Goal: Transaction & Acquisition: Purchase product/service

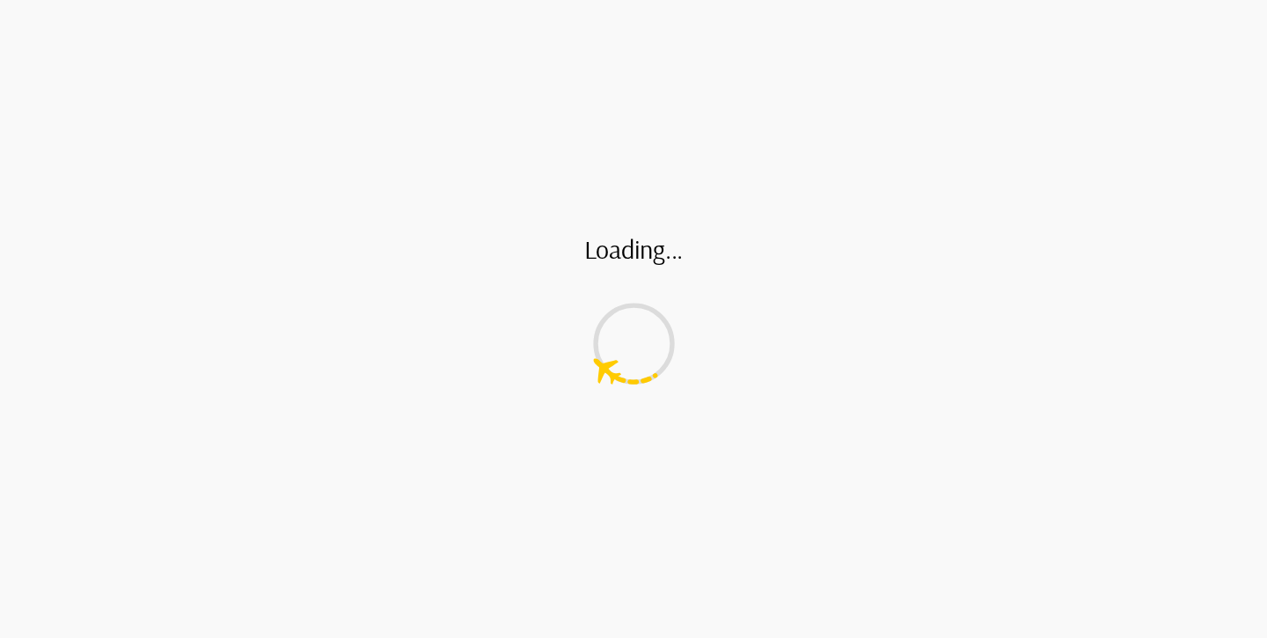
type input "**********"
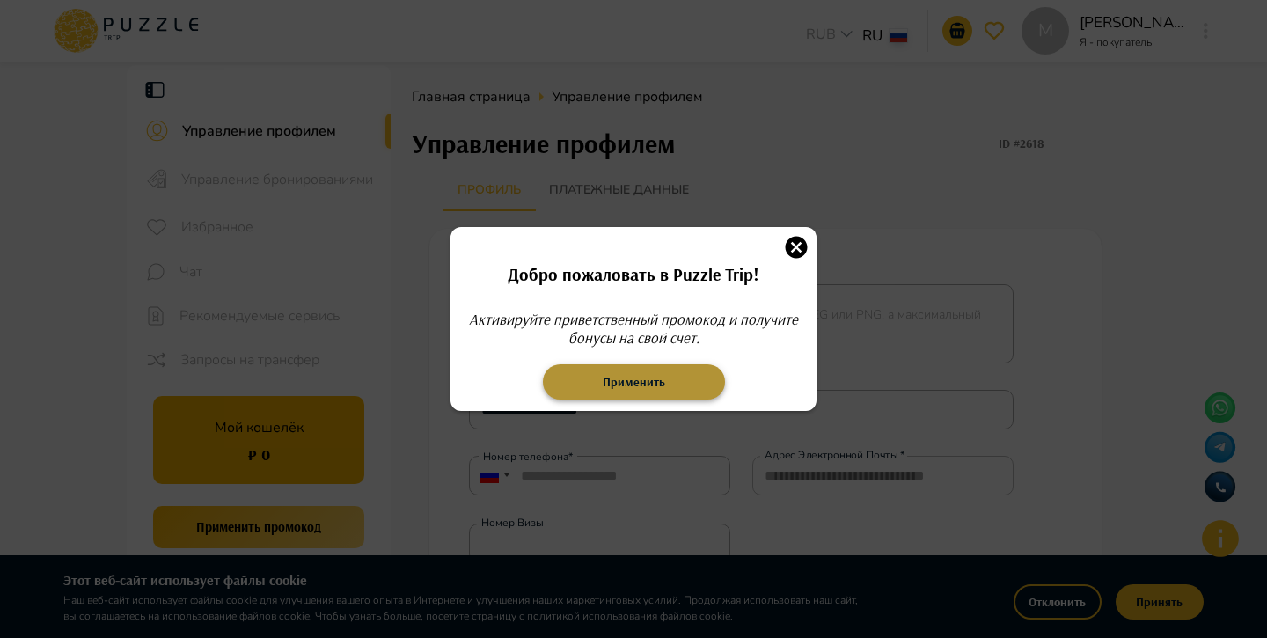
click at [652, 381] on button "Применить" at bounding box center [634, 381] width 182 height 35
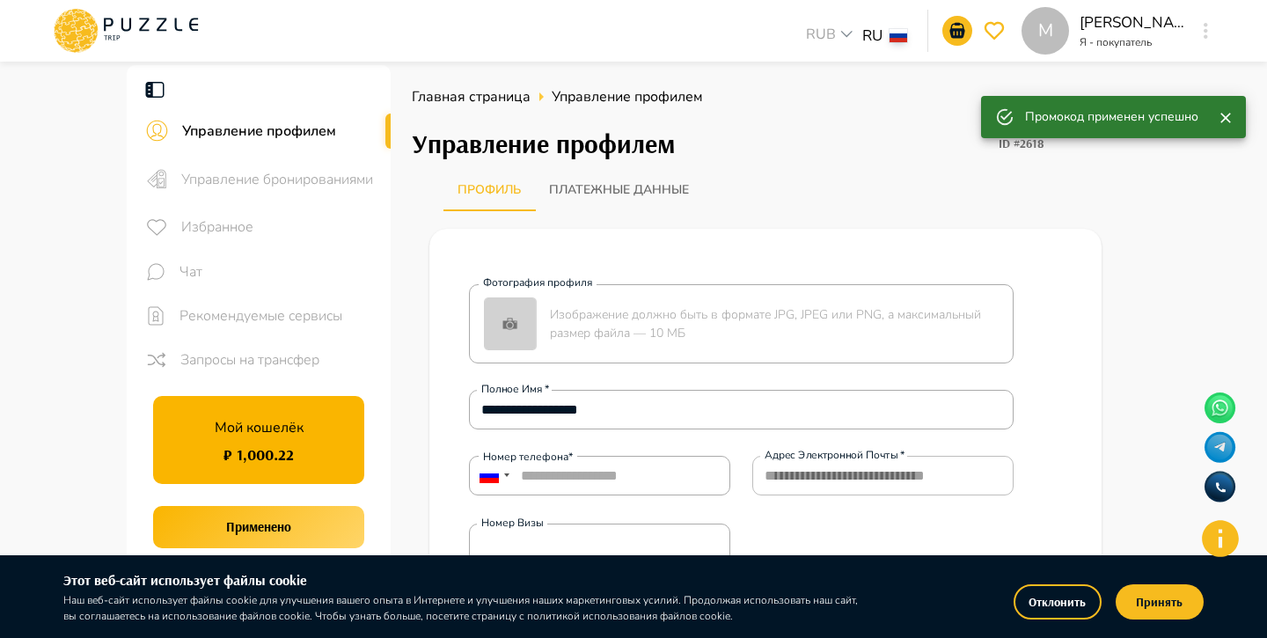
click at [1068, 612] on button "Отклонить" at bounding box center [1057, 601] width 88 height 35
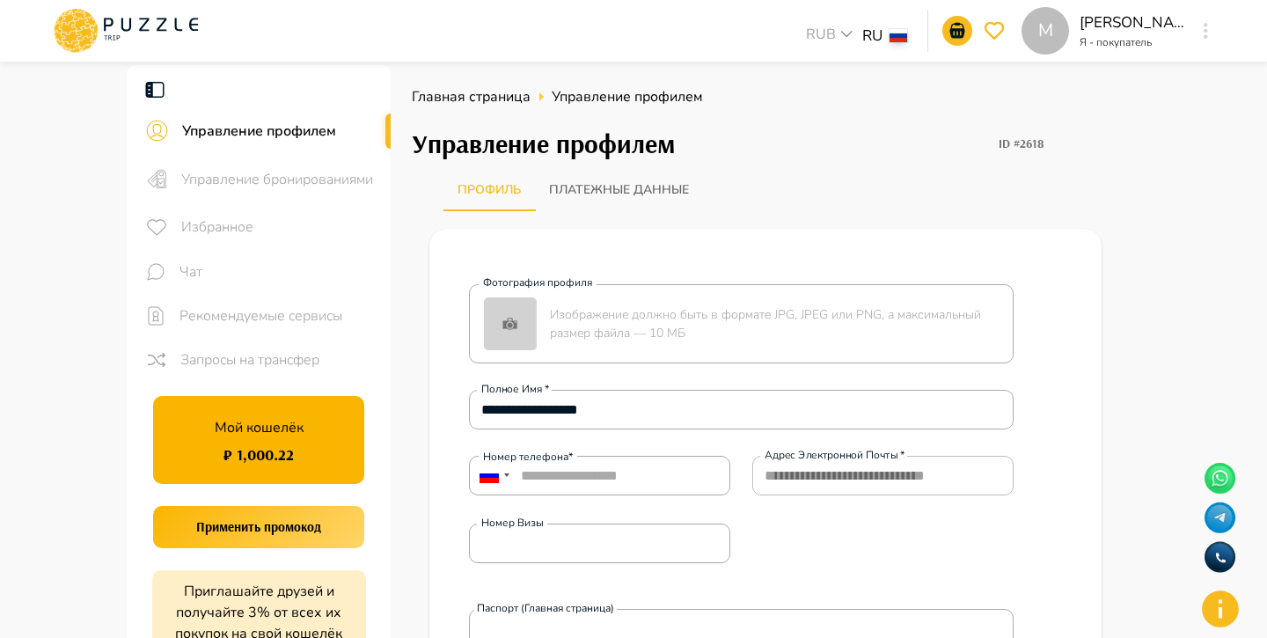
click at [179, 31] on icon at bounding box center [126, 31] width 150 height 46
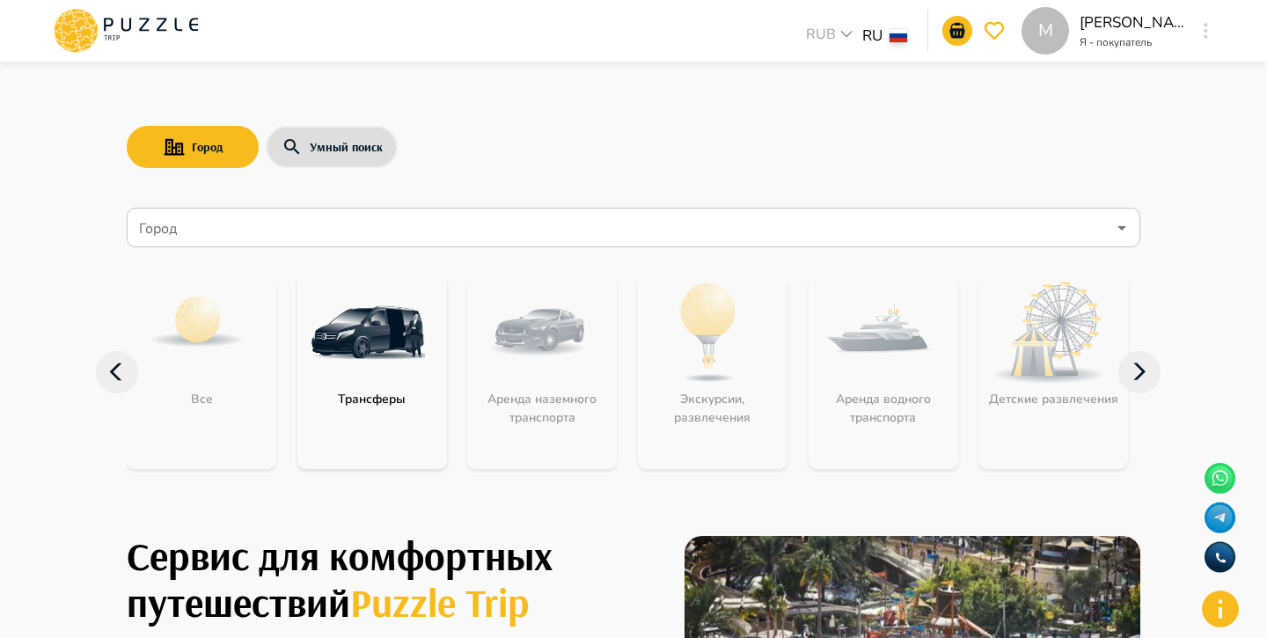
click at [405, 237] on input "Город" at bounding box center [620, 227] width 970 height 33
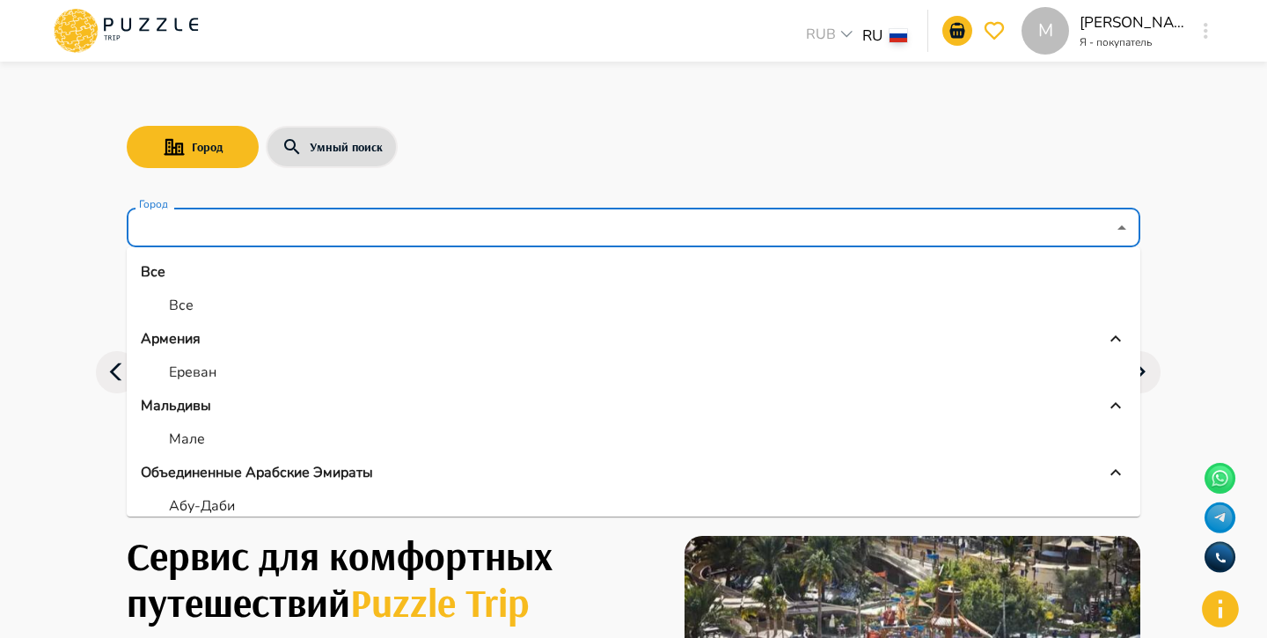
click at [239, 299] on li "Все" at bounding box center [633, 305] width 1013 height 32
type input "***"
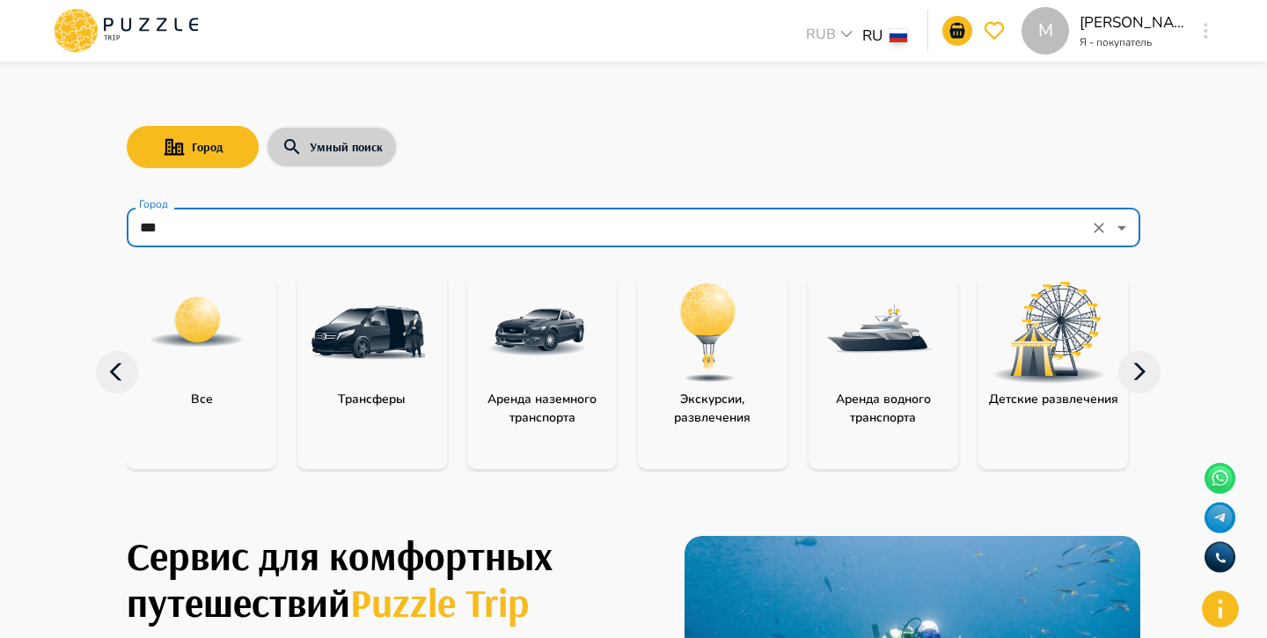
click at [346, 148] on button "Умный поиск" at bounding box center [332, 147] width 132 height 42
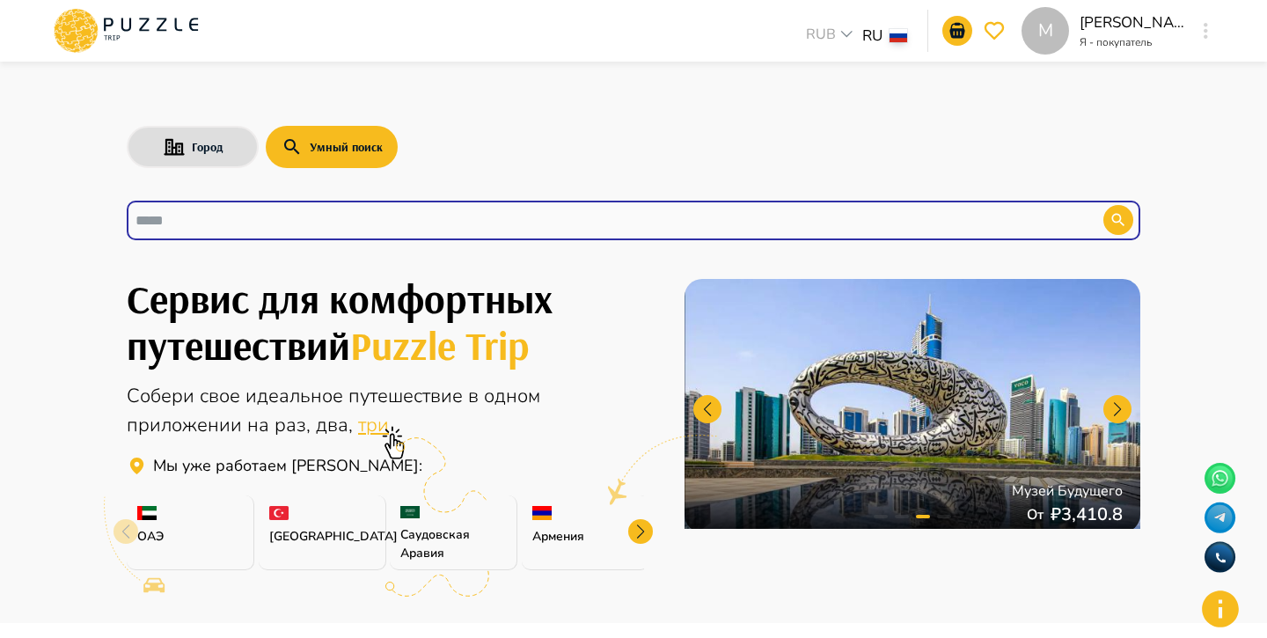
click at [331, 227] on input "text" at bounding box center [601, 220] width 932 height 20
type input "*"
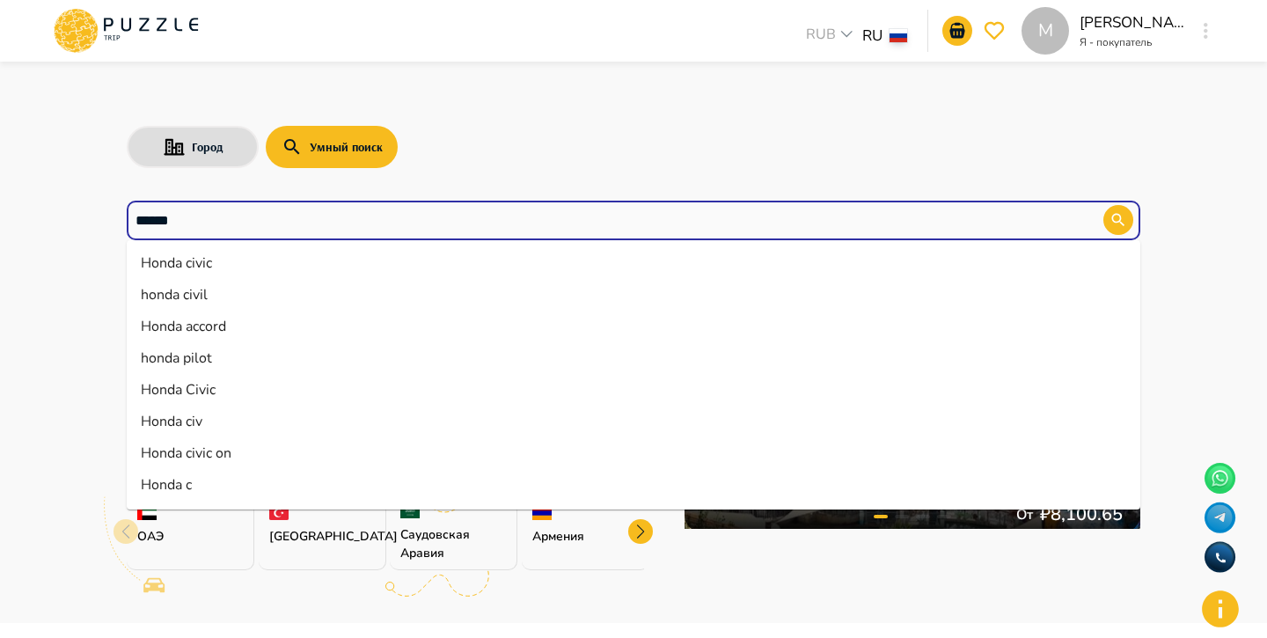
click at [301, 264] on li "Honda civic" at bounding box center [633, 263] width 1013 height 32
type input "**********"
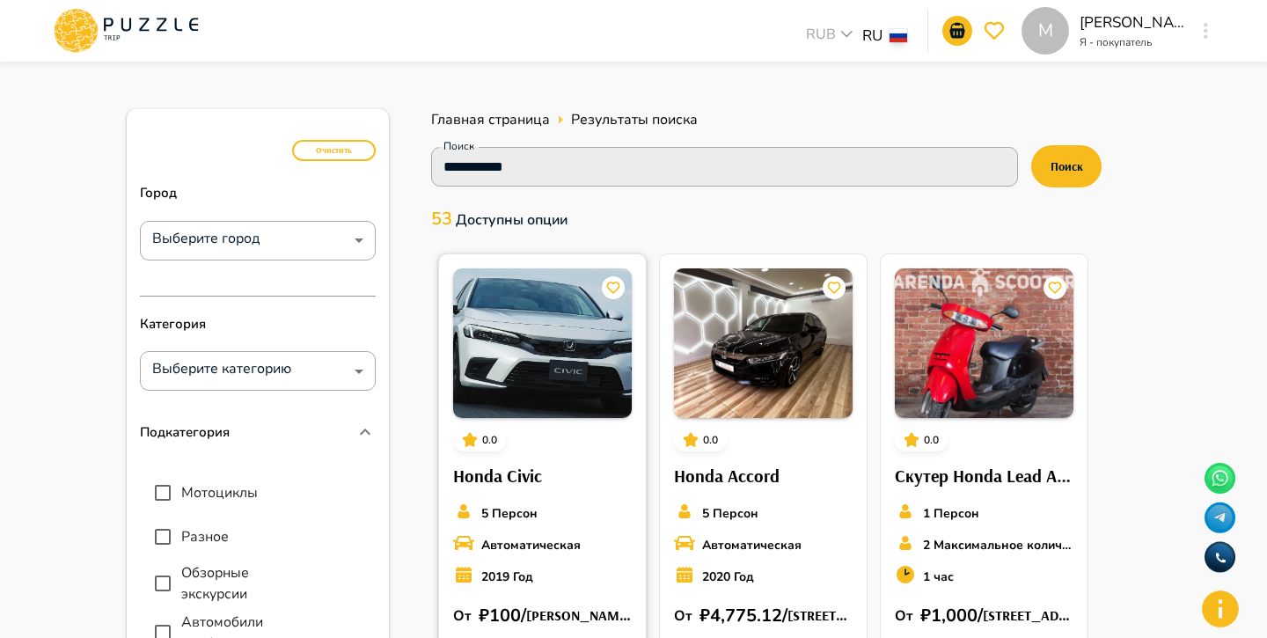
click at [552, 392] on img at bounding box center [542, 343] width 179 height 150
click at [1223, 30] on div "M RUB *** RU ** M Margarita Kazaryan Я - покупатель M" at bounding box center [633, 31] width 1207 height 62
click at [1208, 30] on button "button" at bounding box center [1205, 30] width 13 height 25
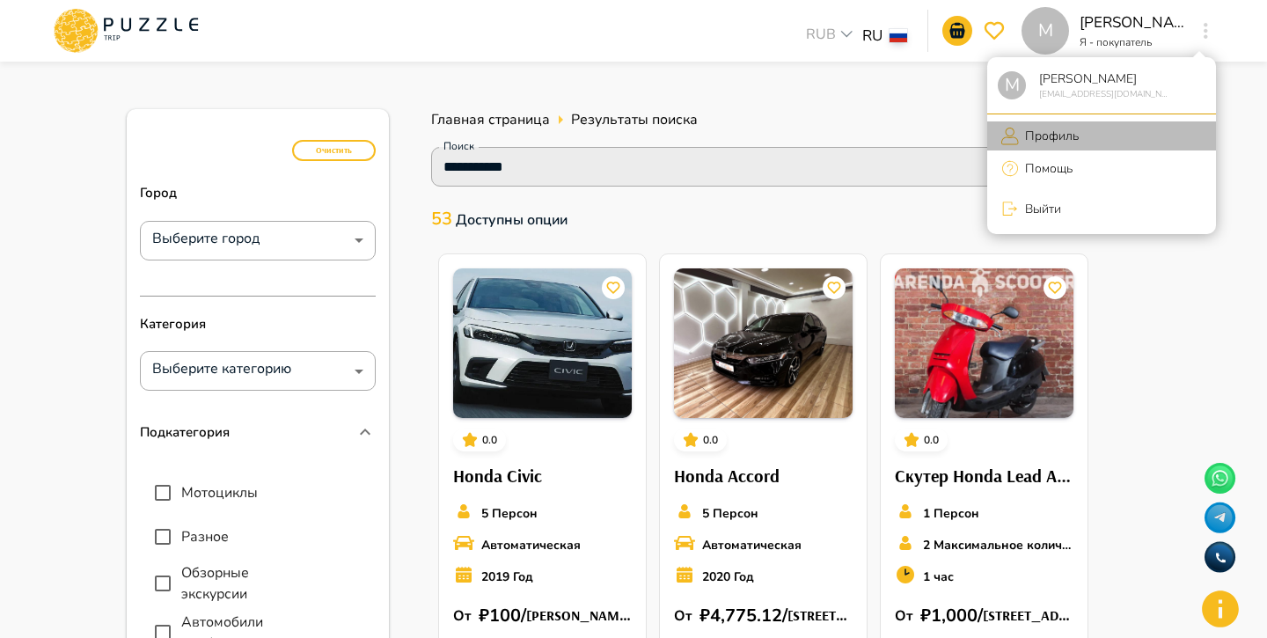
click at [1064, 132] on p "Профиль" at bounding box center [1049, 136] width 60 height 18
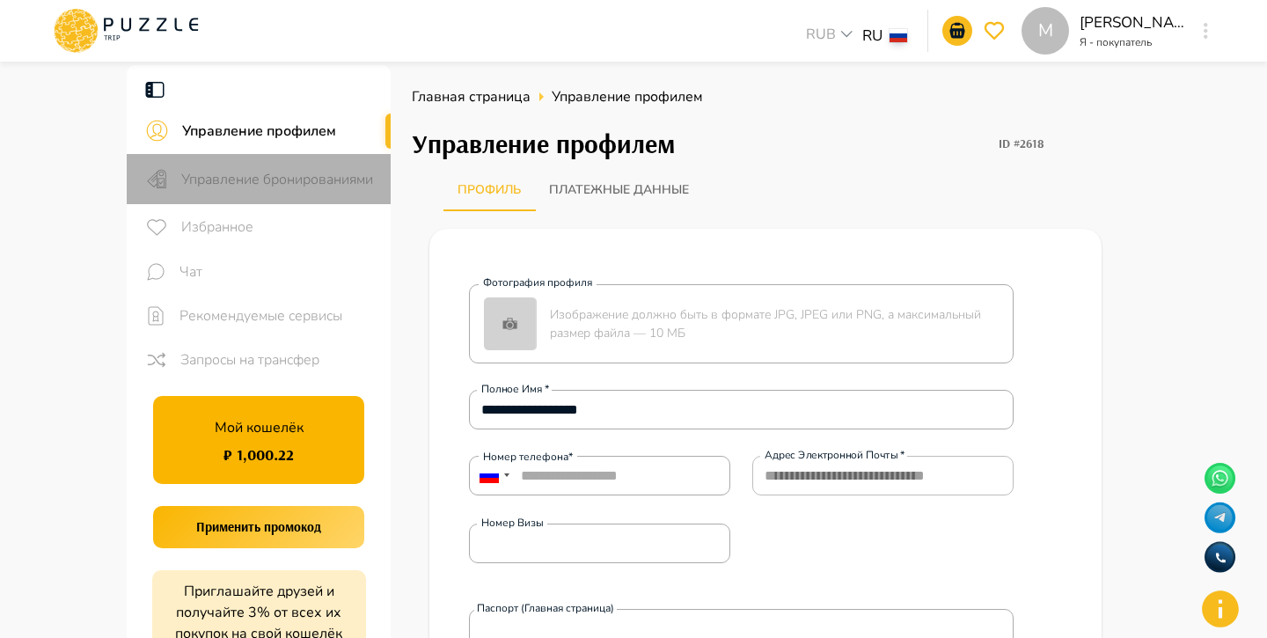
click at [337, 180] on span "Управление бронированиями" at bounding box center [278, 179] width 195 height 21
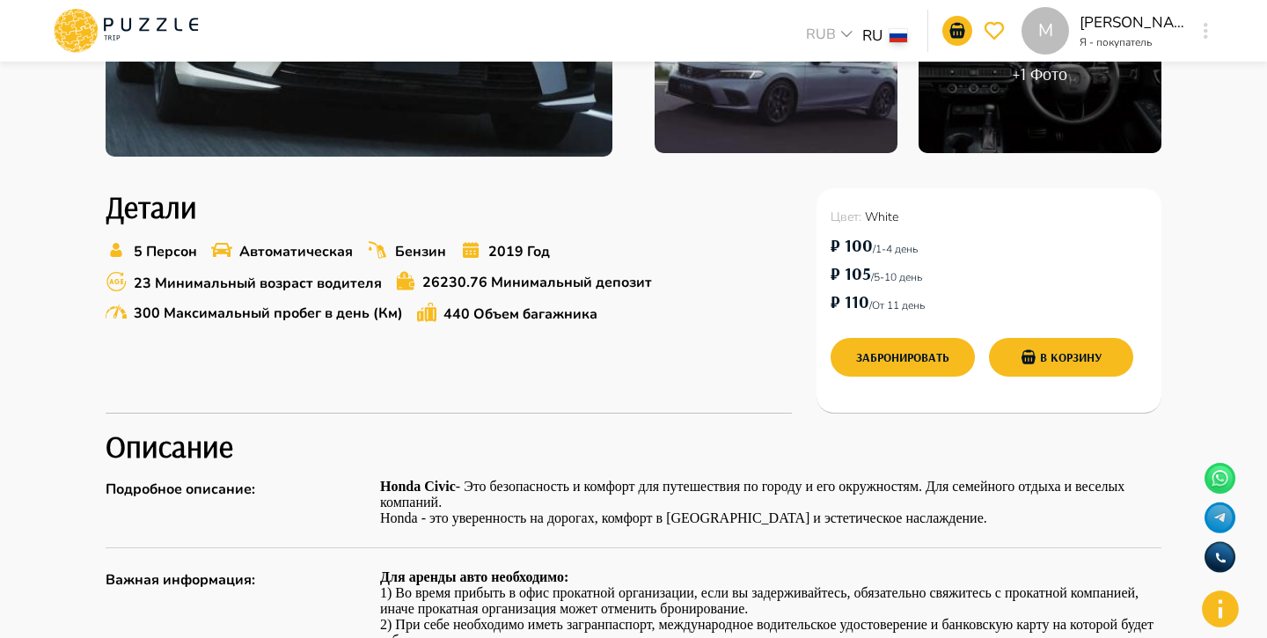
scroll to position [465, 0]
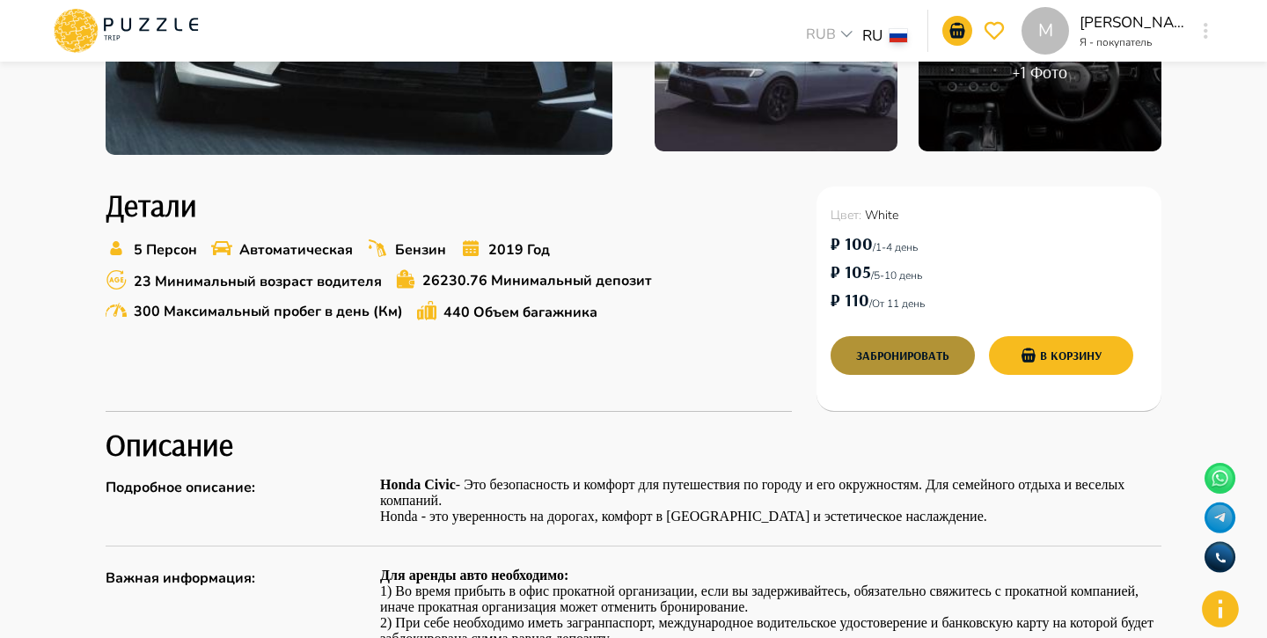
click at [941, 362] on button "Забронировать" at bounding box center [902, 355] width 144 height 39
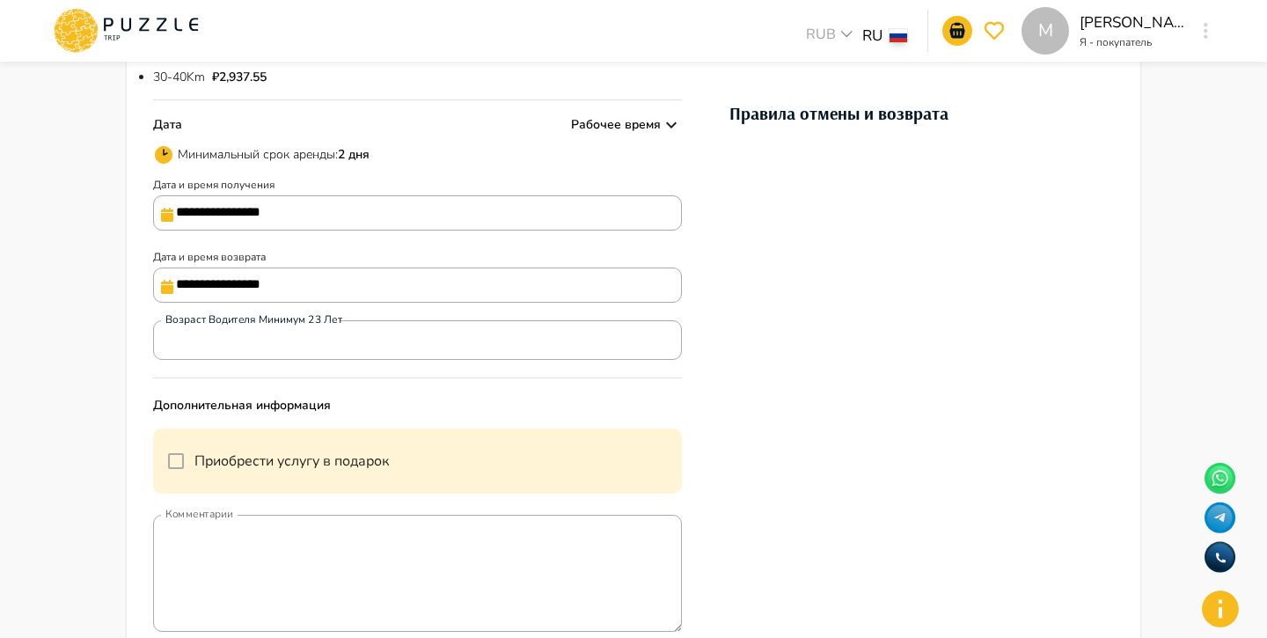
scroll to position [395, 0]
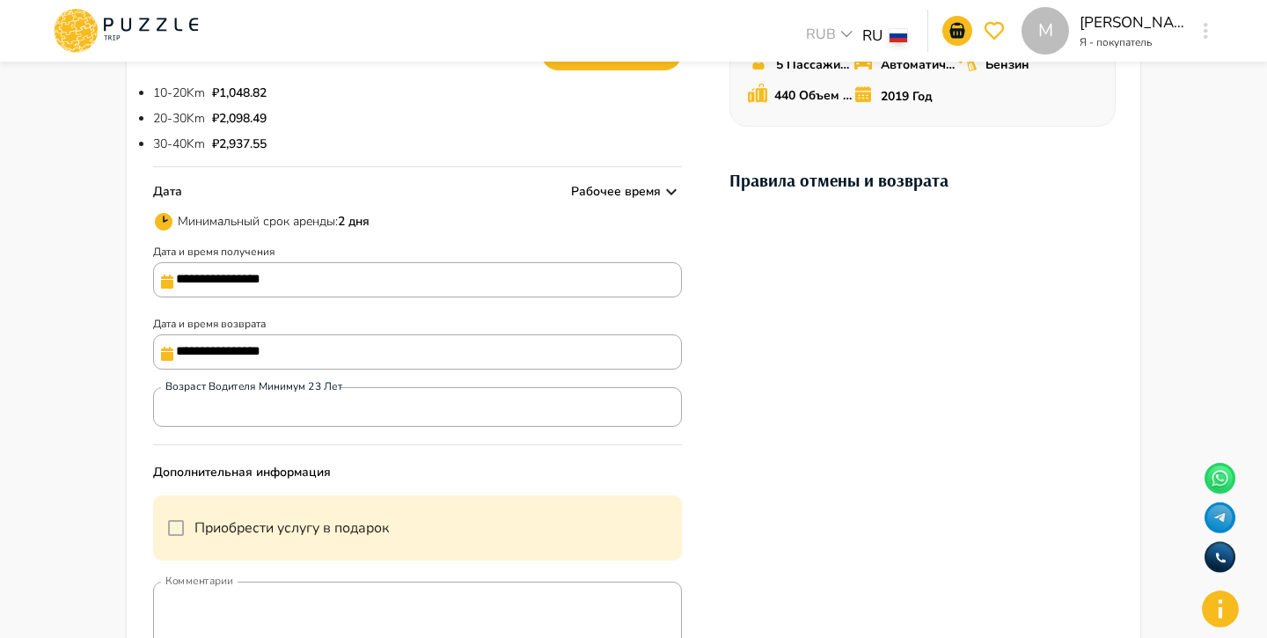
click at [347, 282] on input "**********" at bounding box center [417, 279] width 529 height 35
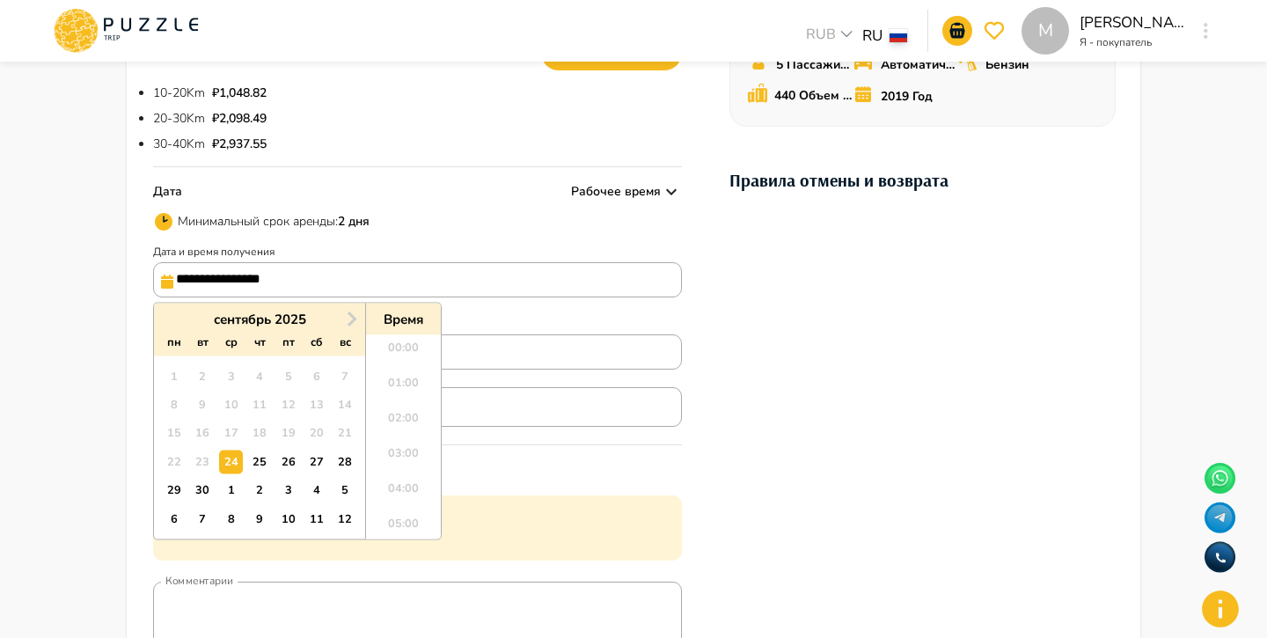
scroll to position [479, 0]
click at [208, 488] on div "30" at bounding box center [203, 491] width 24 height 24
type input "**********"
click at [413, 357] on li "14:00" at bounding box center [403, 366] width 75 height 35
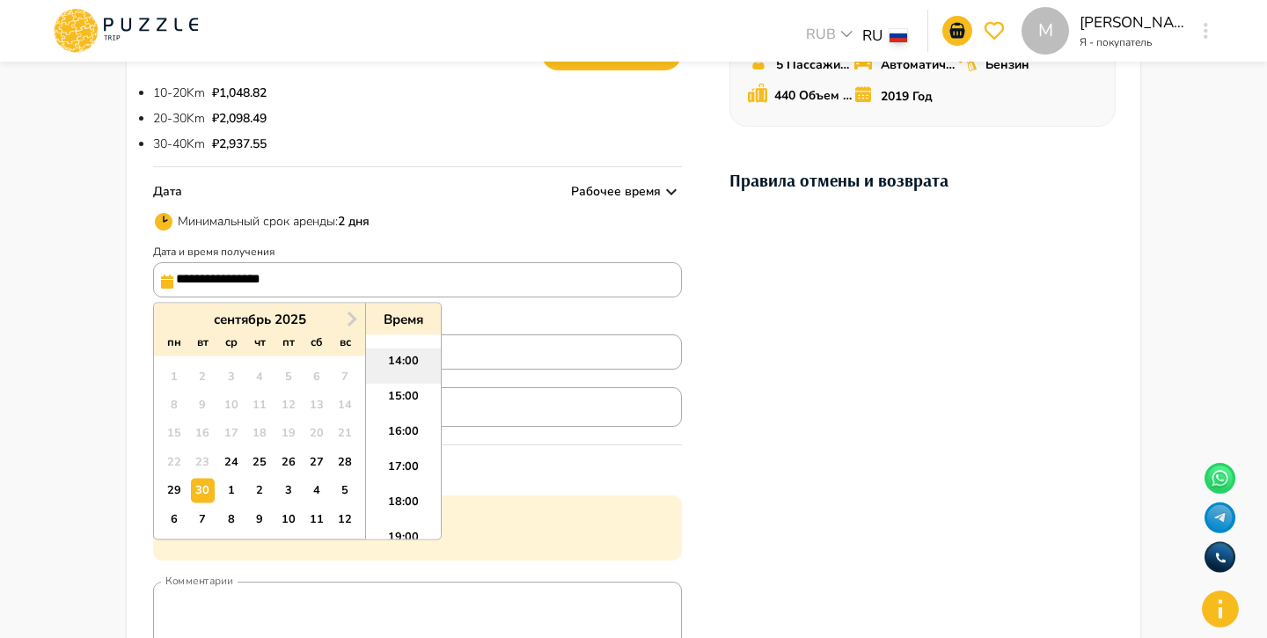
type input "**********"
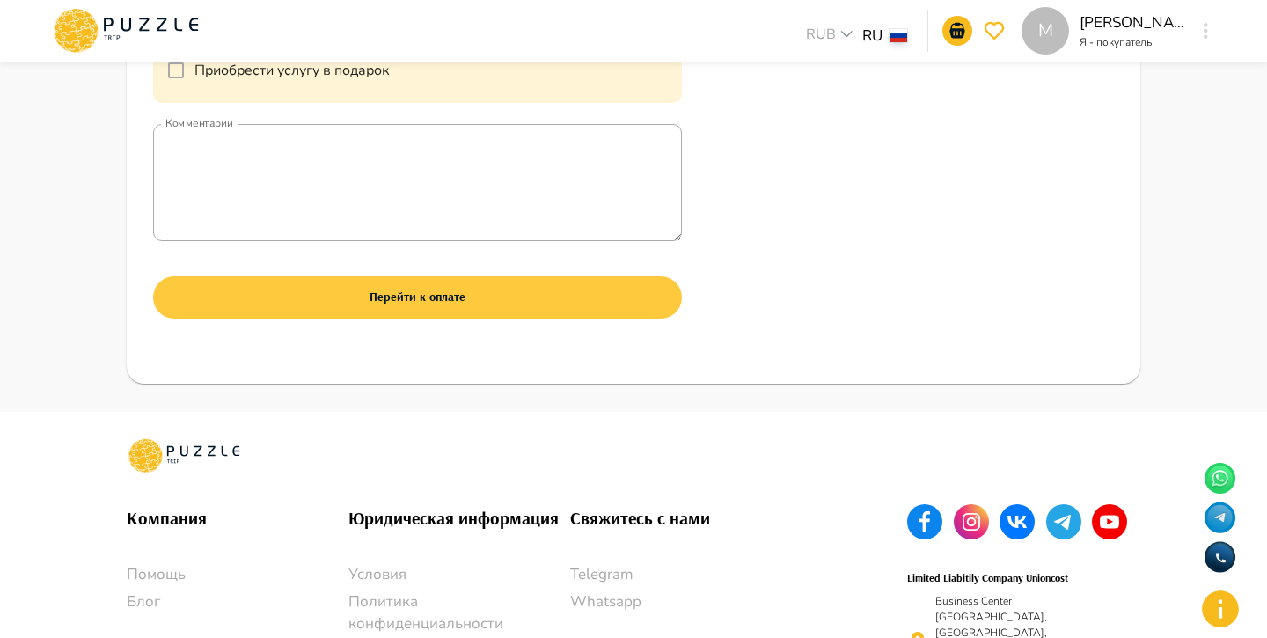
scroll to position [858, 0]
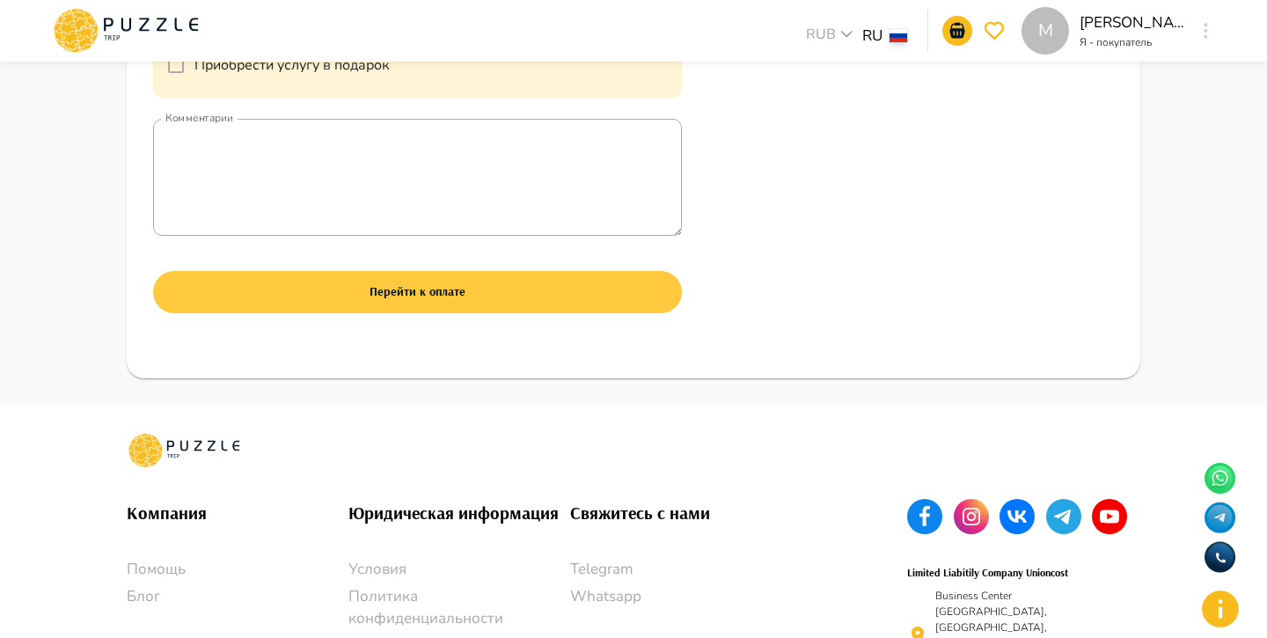
click at [543, 299] on button "Перейти к оплате" at bounding box center [417, 292] width 529 height 42
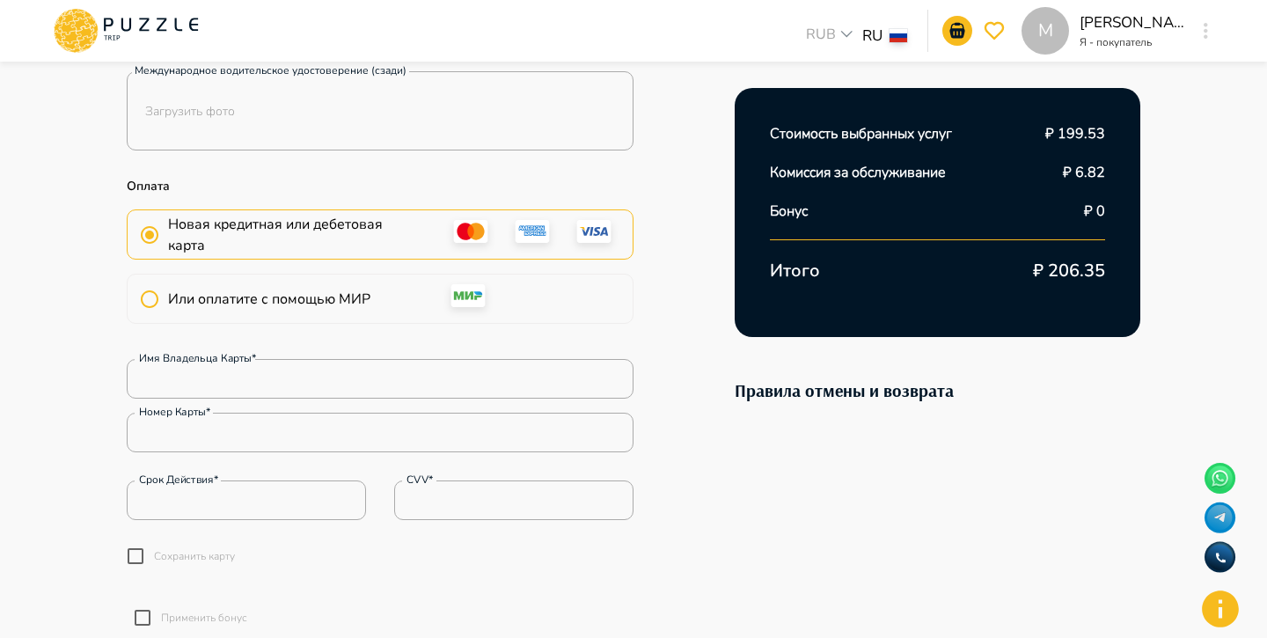
scroll to position [659, 0]
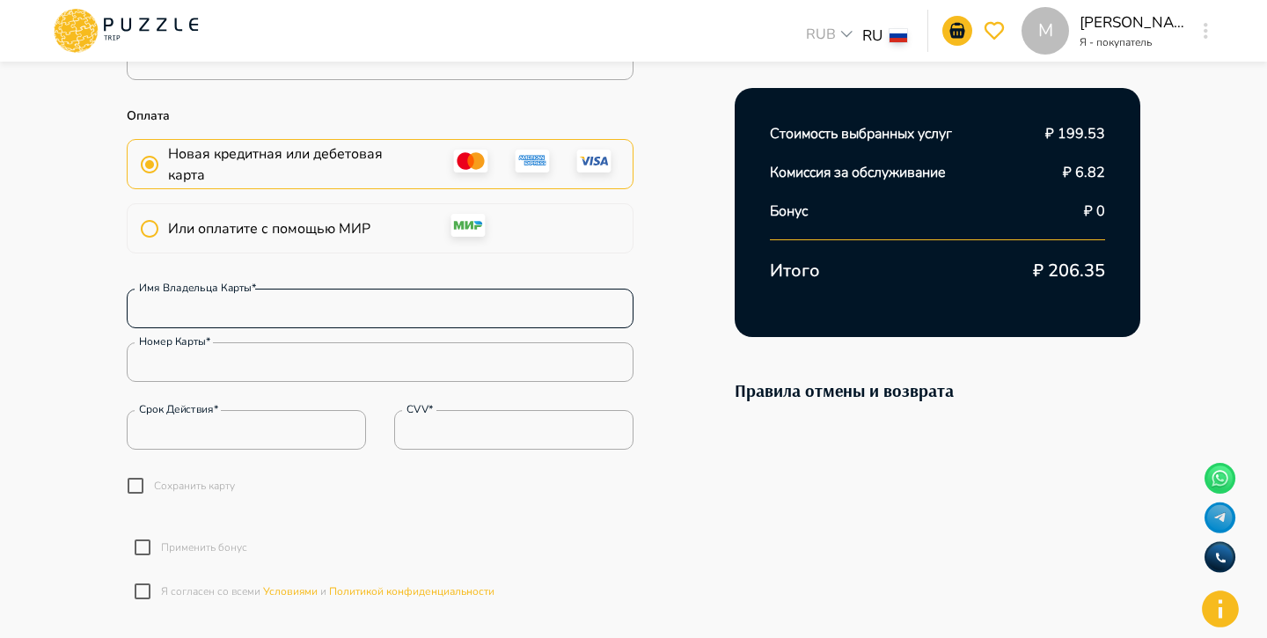
click at [332, 296] on input "Имя владельца карты*" at bounding box center [380, 308] width 507 height 35
click at [396, 266] on div "Имя владельца карты* Имя владельца карты* Номер карты* Номер карты* Срок действ…" at bounding box center [380, 387] width 507 height 268
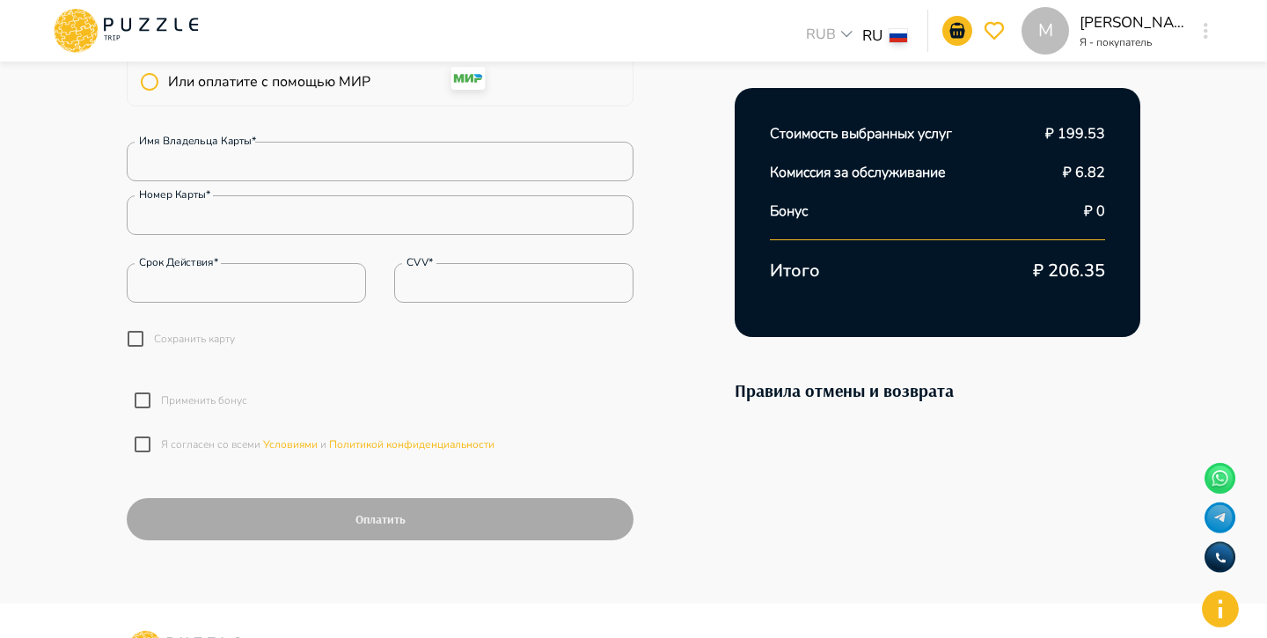
scroll to position [808, 0]
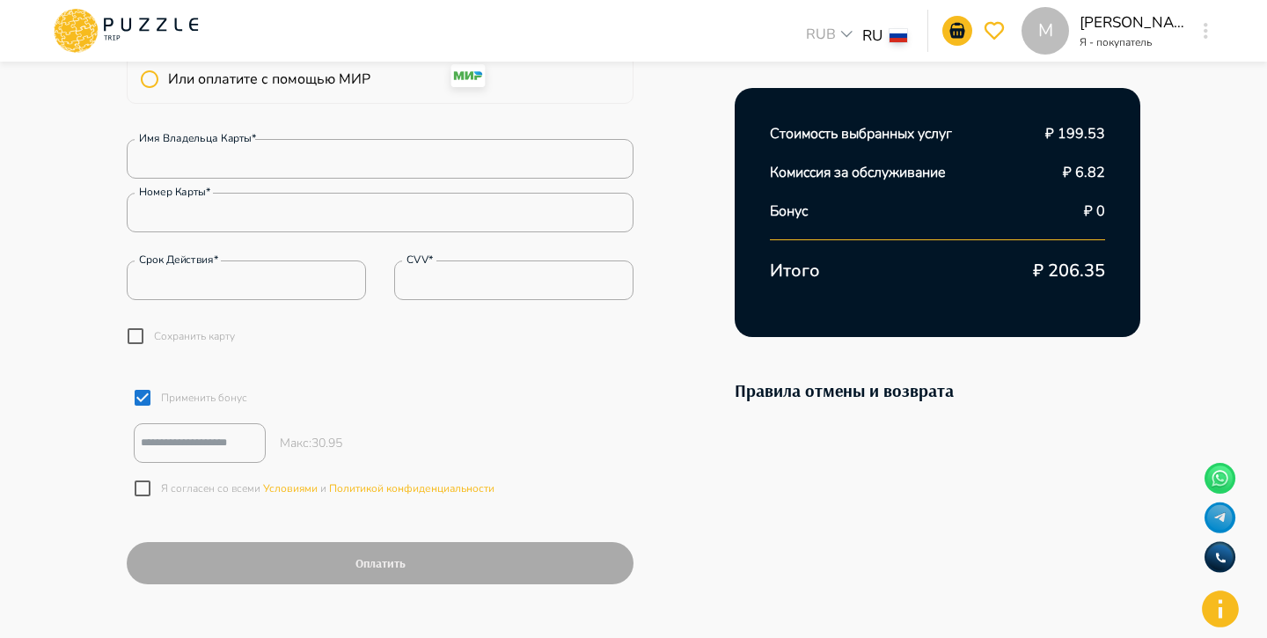
click at [359, 441] on div "​ Макс : 30.95" at bounding box center [387, 443] width 507 height 40
click at [209, 448] on input "number" at bounding box center [200, 442] width 132 height 29
type input "*"
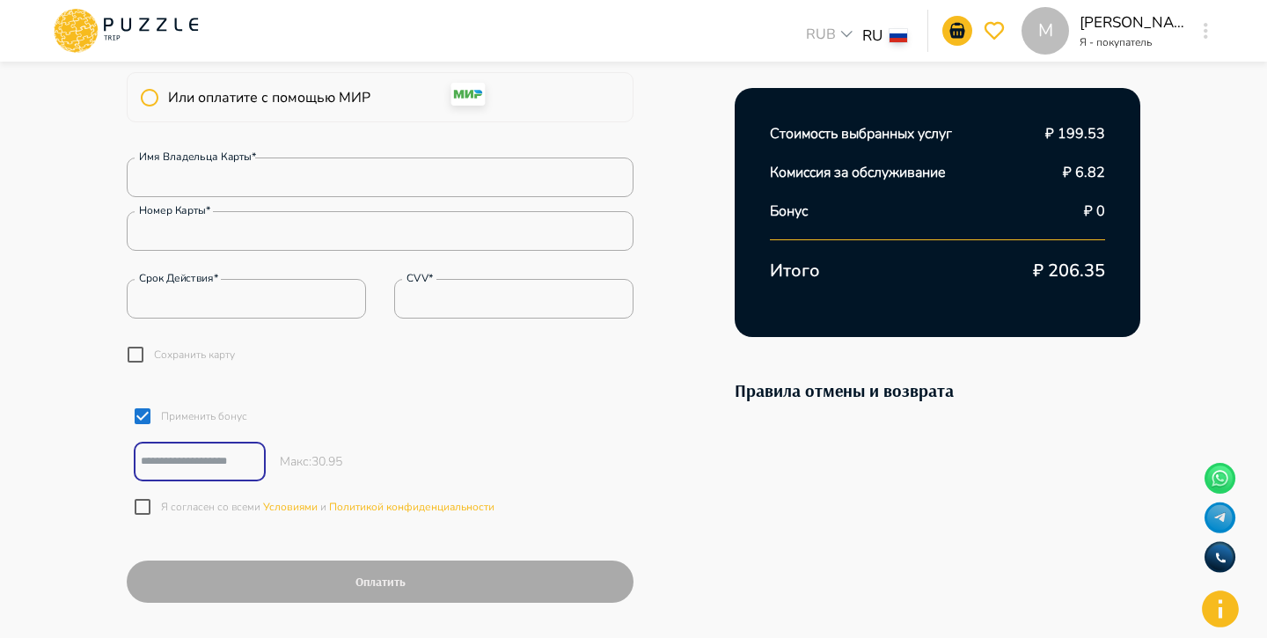
scroll to position [789, 0]
type input "*"
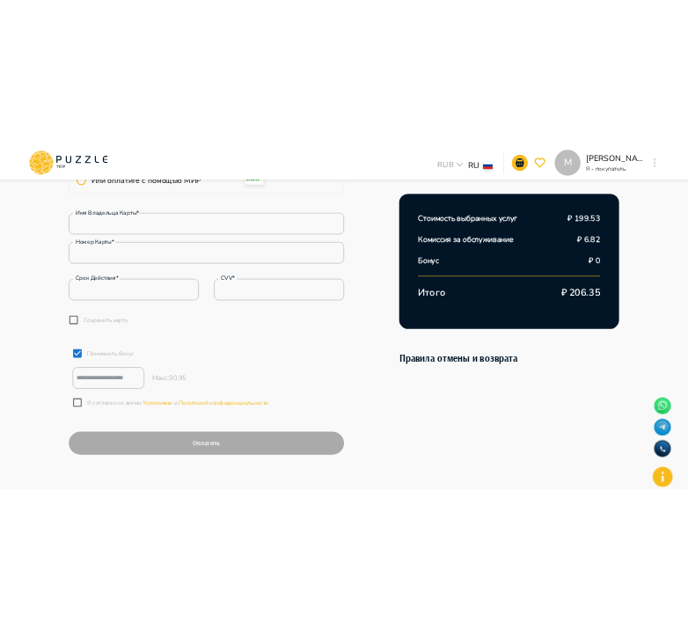
scroll to position [808, 0]
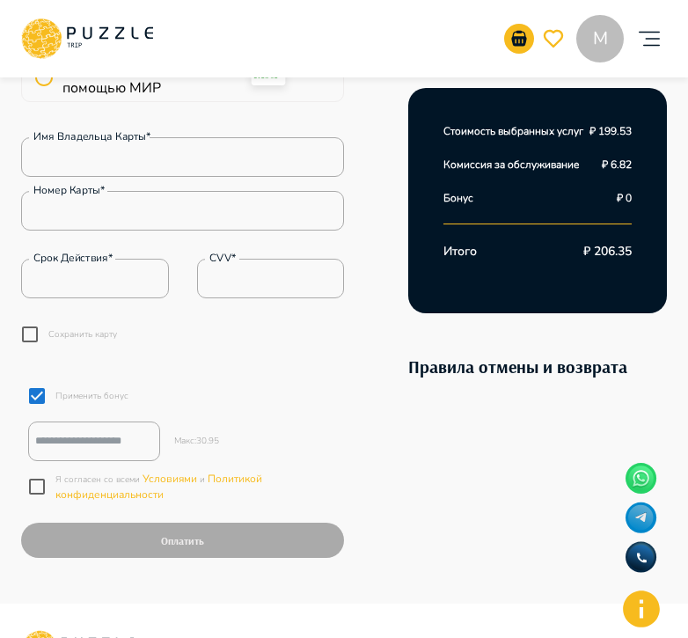
click at [295, 479] on p "Я согласен со всеми Условиями и Политикой конфиденциальности" at bounding box center [195, 487] width 281 height 32
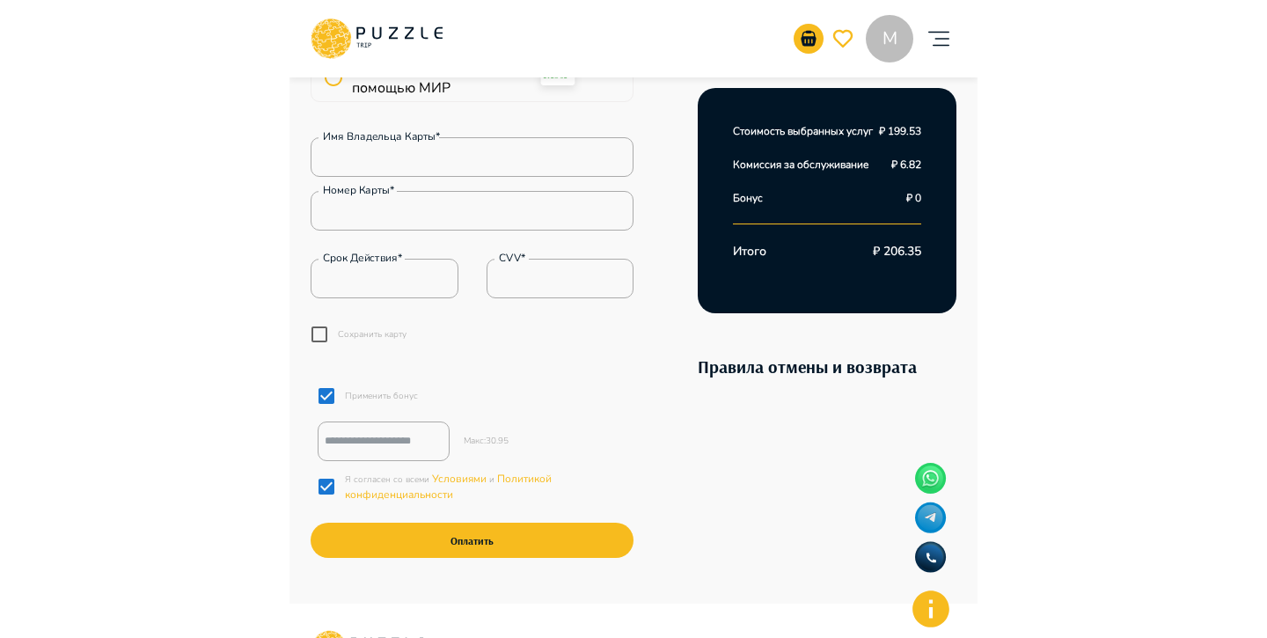
scroll to position [824, 0]
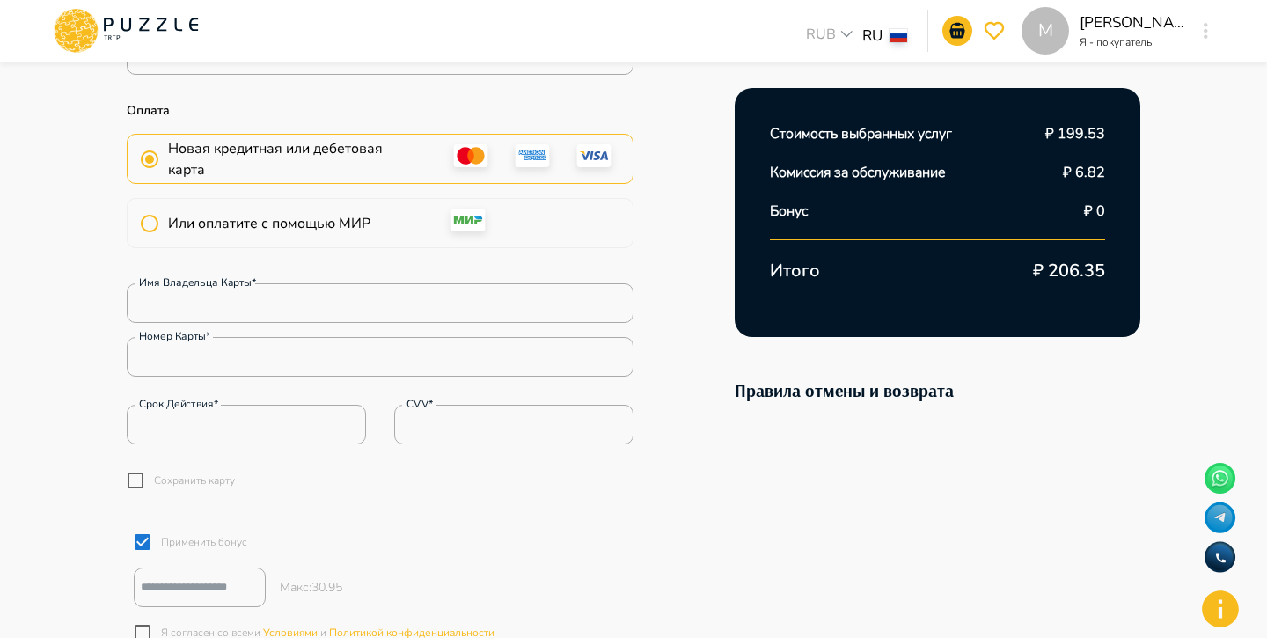
scroll to position [661, 0]
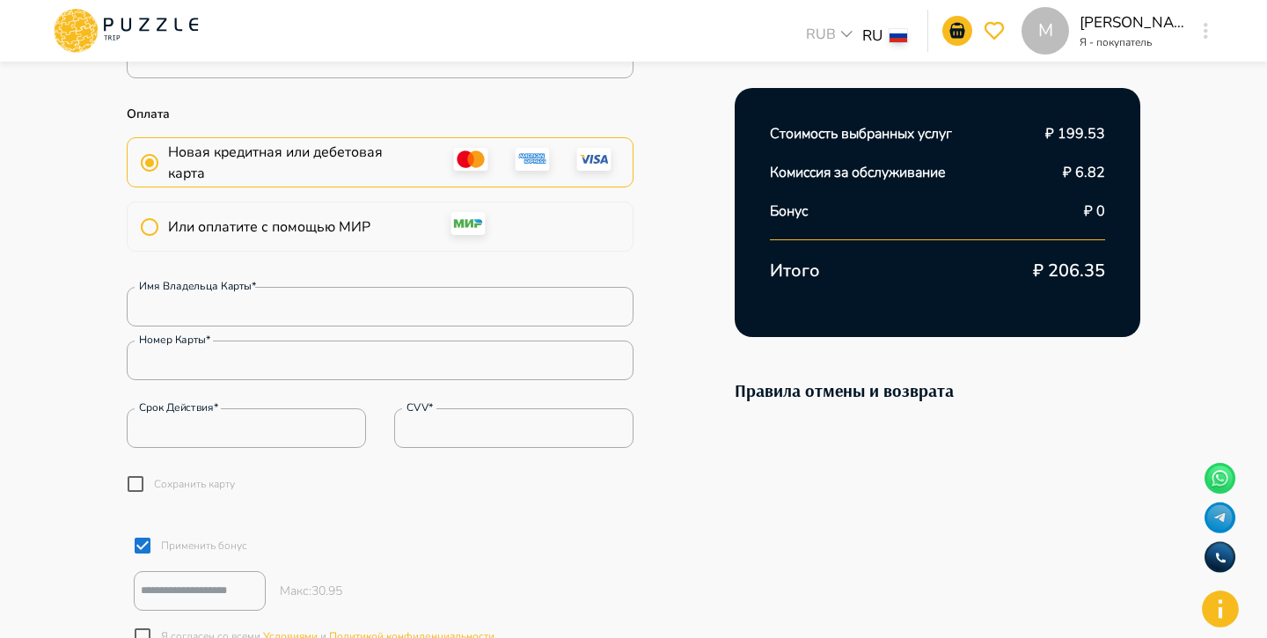
click at [710, 235] on div "Информация о клиенте Контактные данные Паспорт (Главная страница) Загрузить фот…" at bounding box center [633, 134] width 1013 height 1266
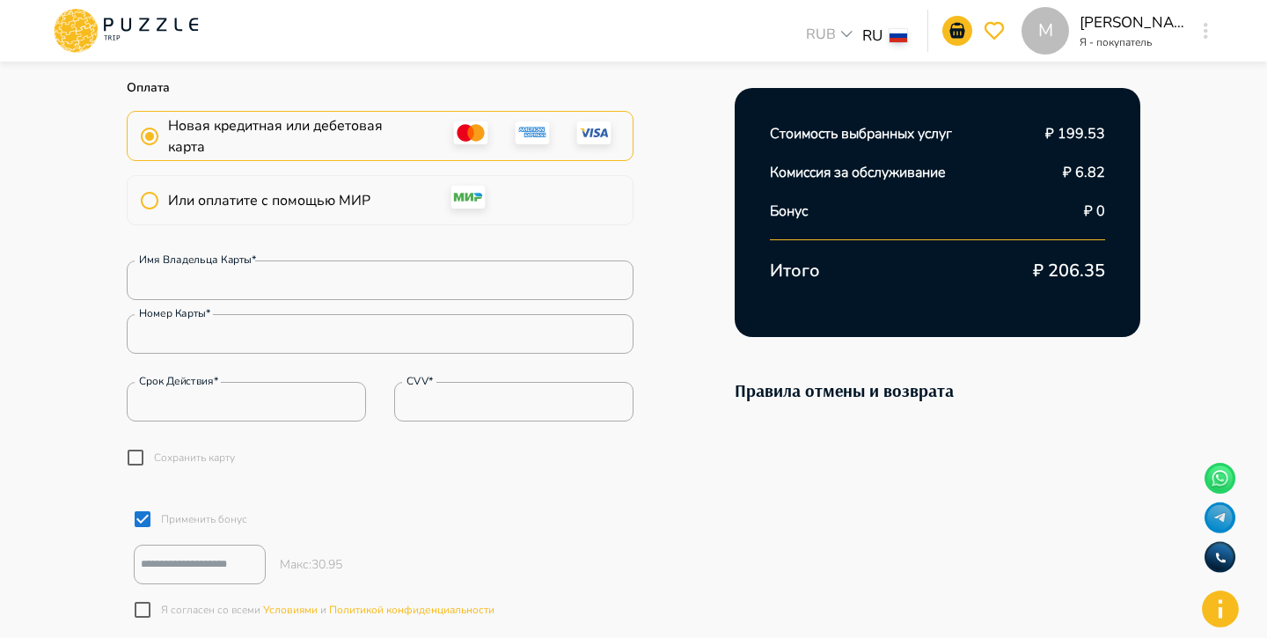
scroll to position [691, 0]
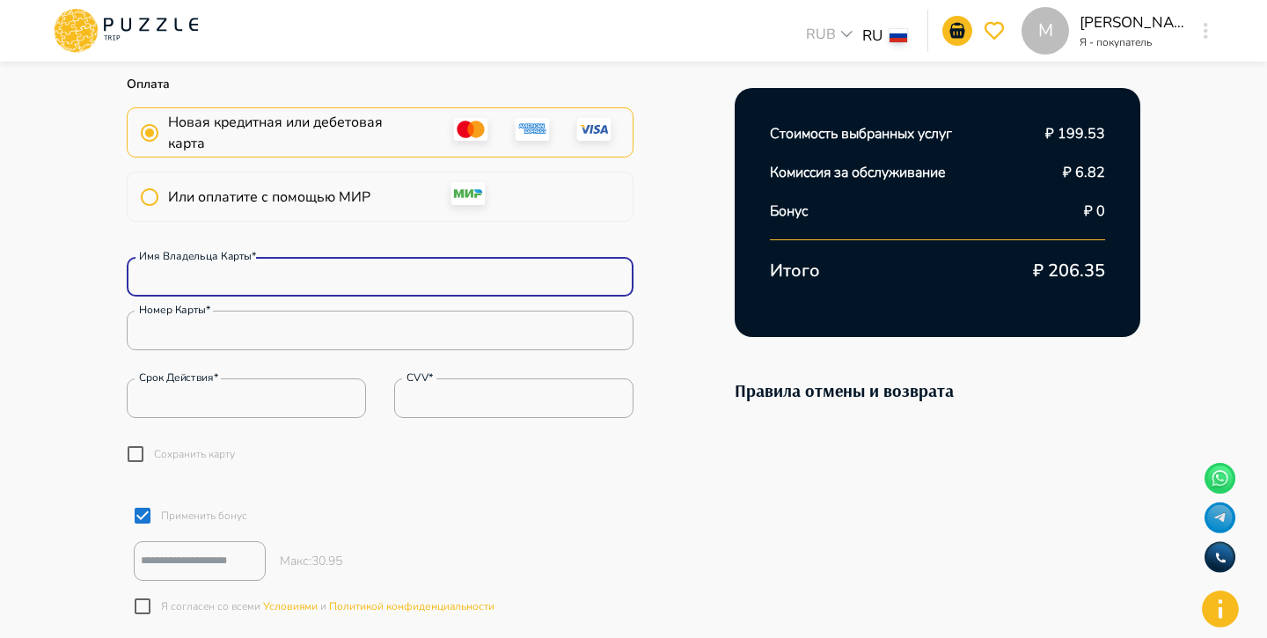
click at [450, 285] on input "Имя владельца карты*" at bounding box center [380, 276] width 507 height 35
type input "**********"
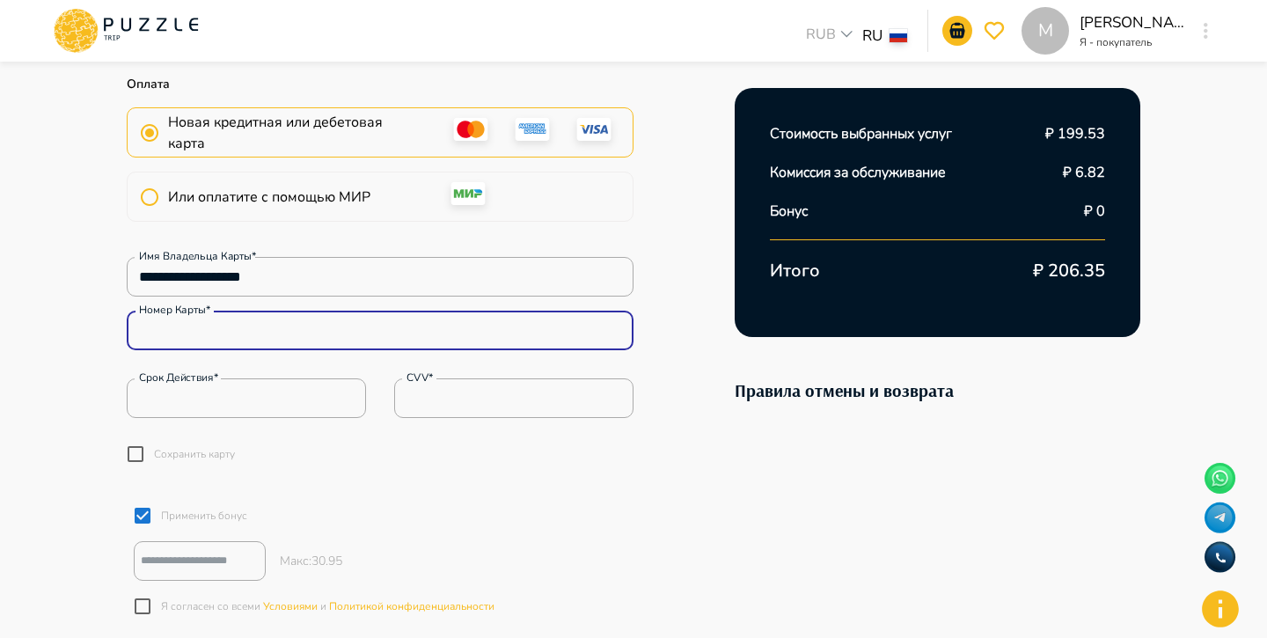
click at [346, 337] on input "Номер карты*" at bounding box center [380, 330] width 507 height 35
paste input "**********"
type input "**********"
click at [267, 400] on input "Срок действия*" at bounding box center [246, 398] width 239 height 35
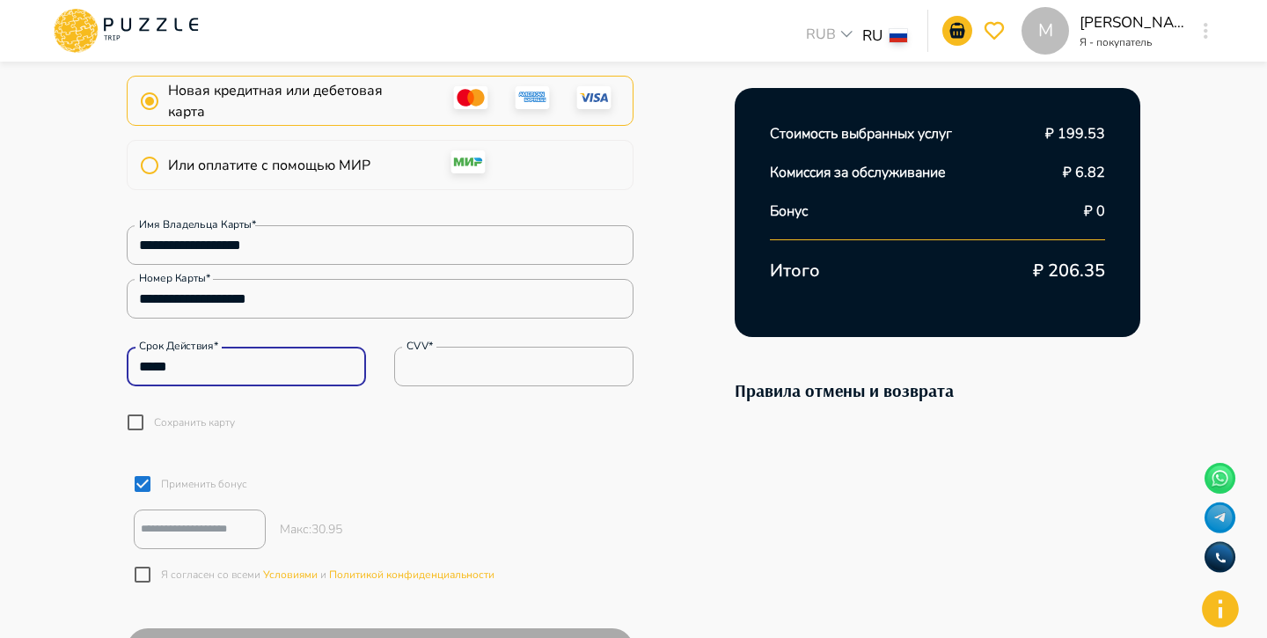
scroll to position [726, 0]
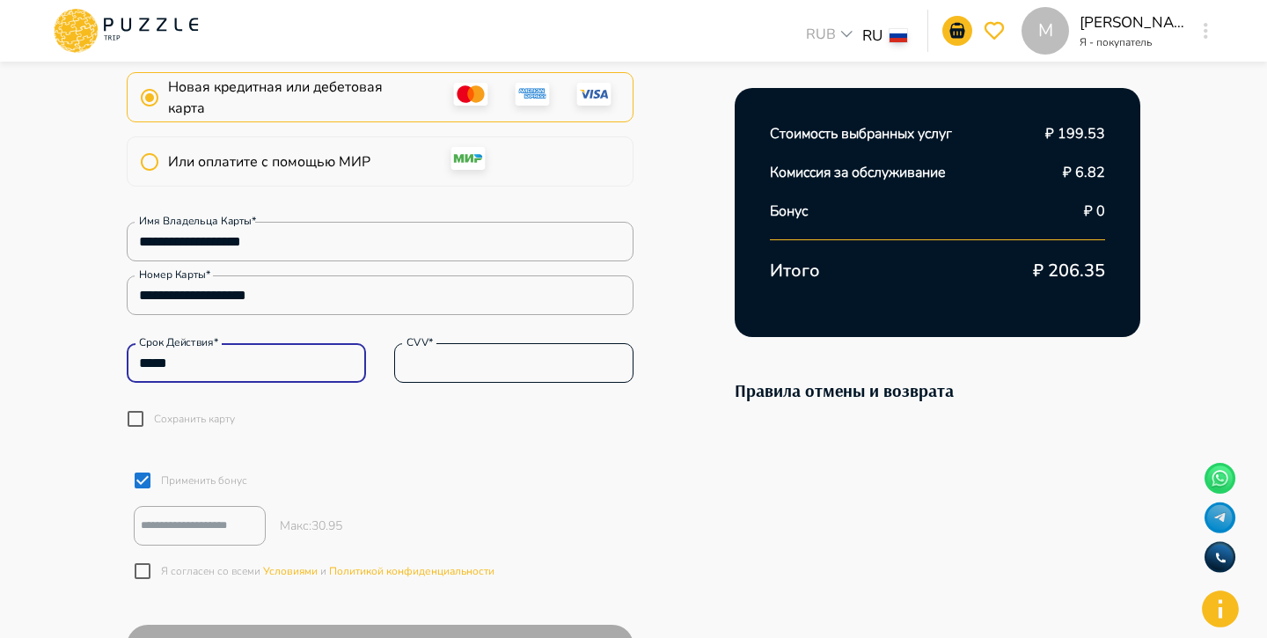
type input "*****"
click at [442, 346] on input "CVV*" at bounding box center [513, 363] width 239 height 35
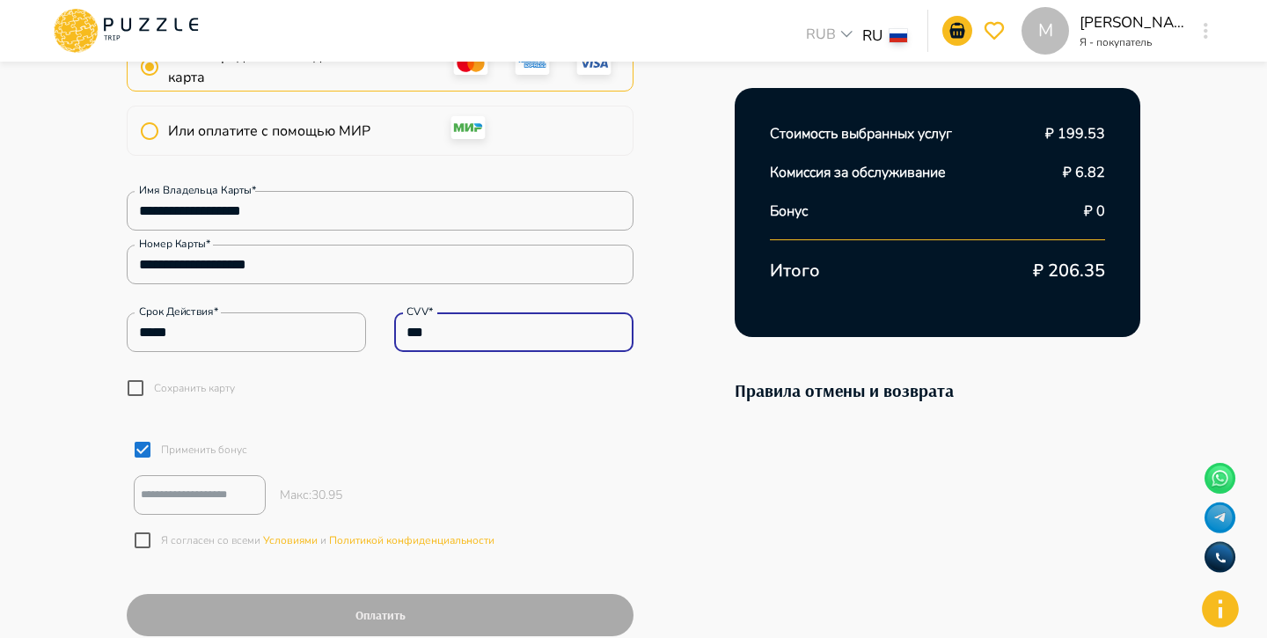
scroll to position [757, 0]
type input "***"
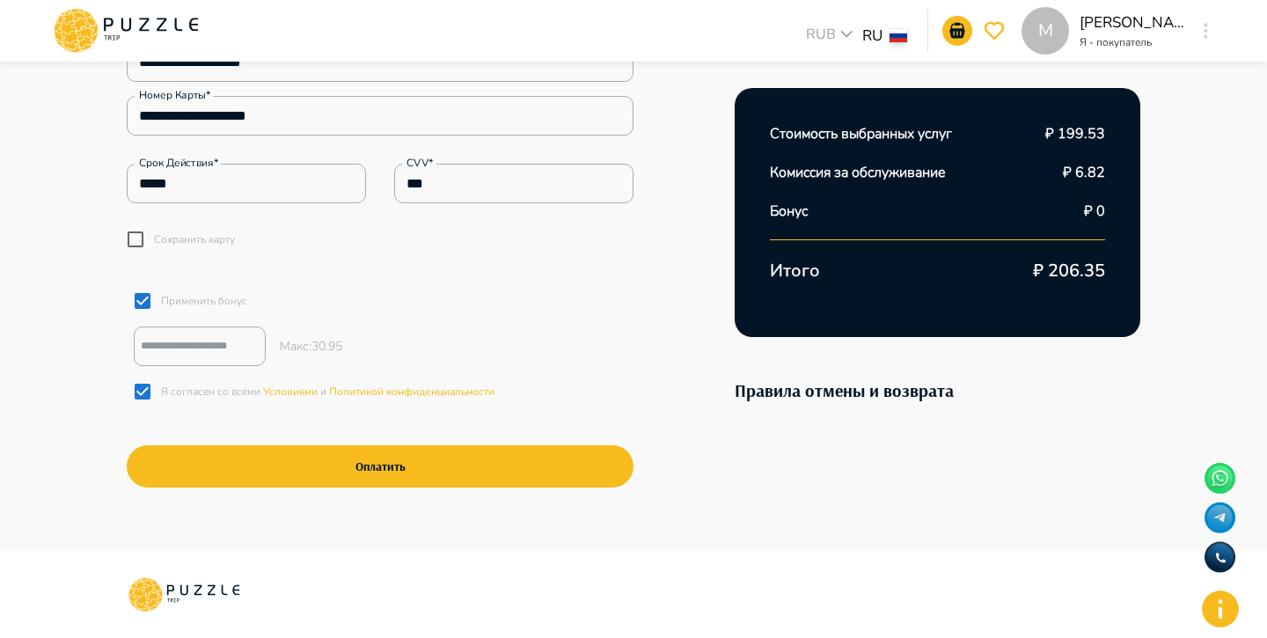
scroll to position [907, 0]
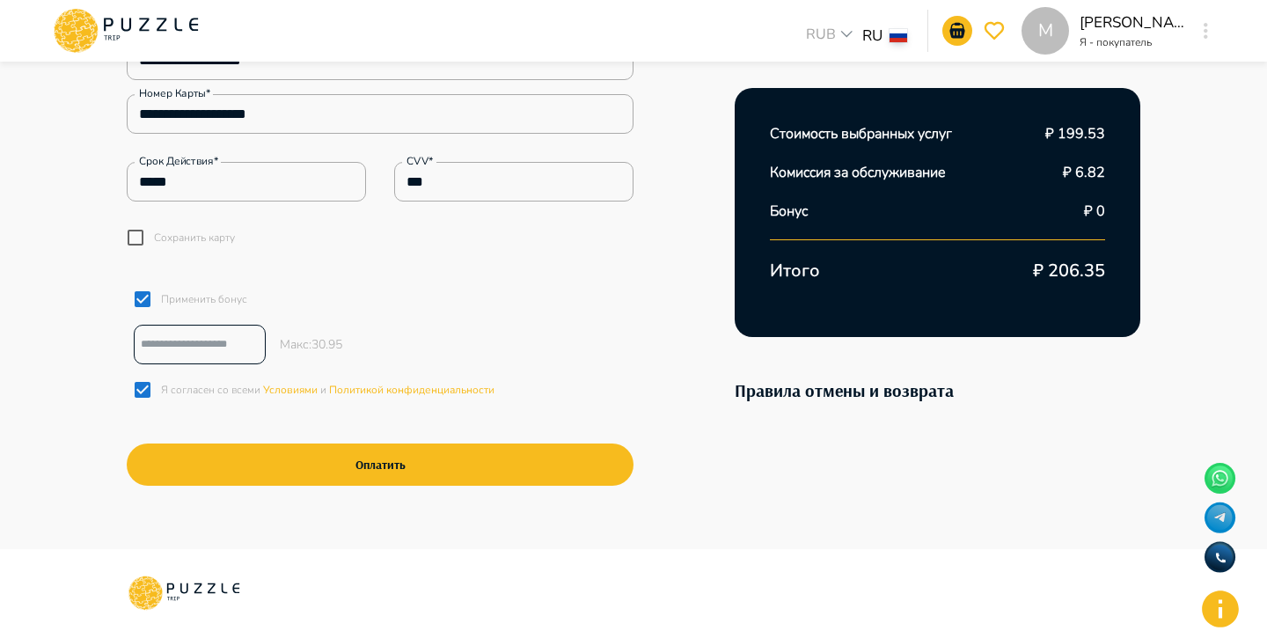
click at [200, 334] on input "number" at bounding box center [200, 344] width 132 height 29
type input "**"
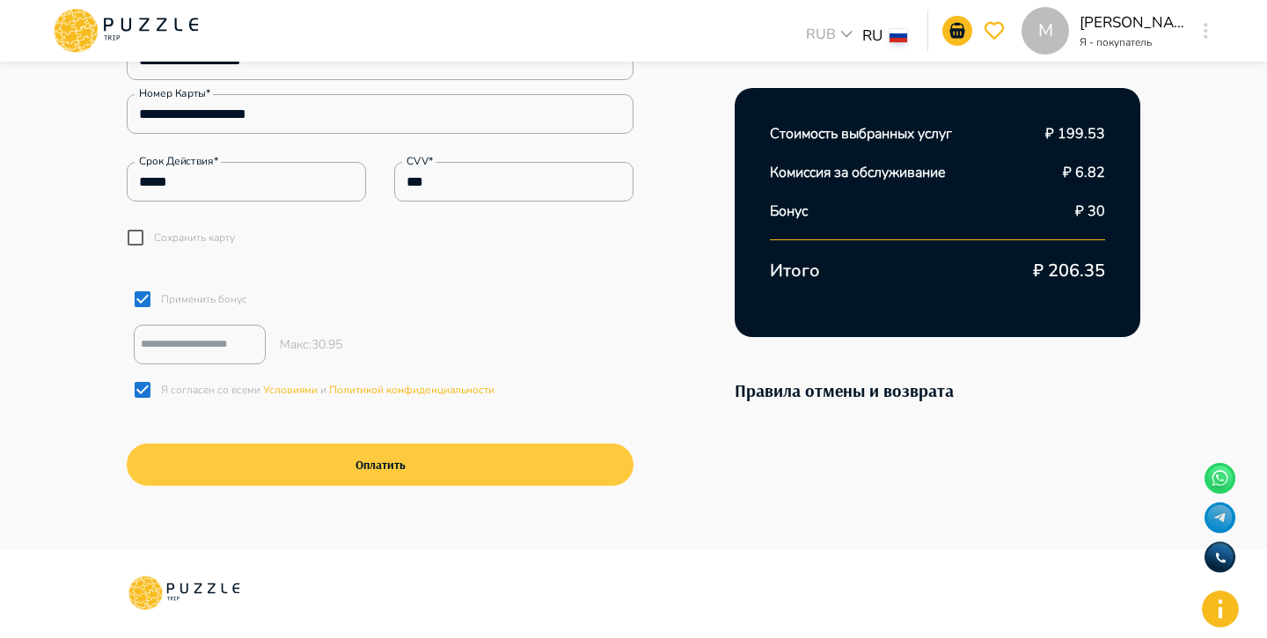
click at [354, 464] on button "Оплатить" at bounding box center [380, 464] width 507 height 42
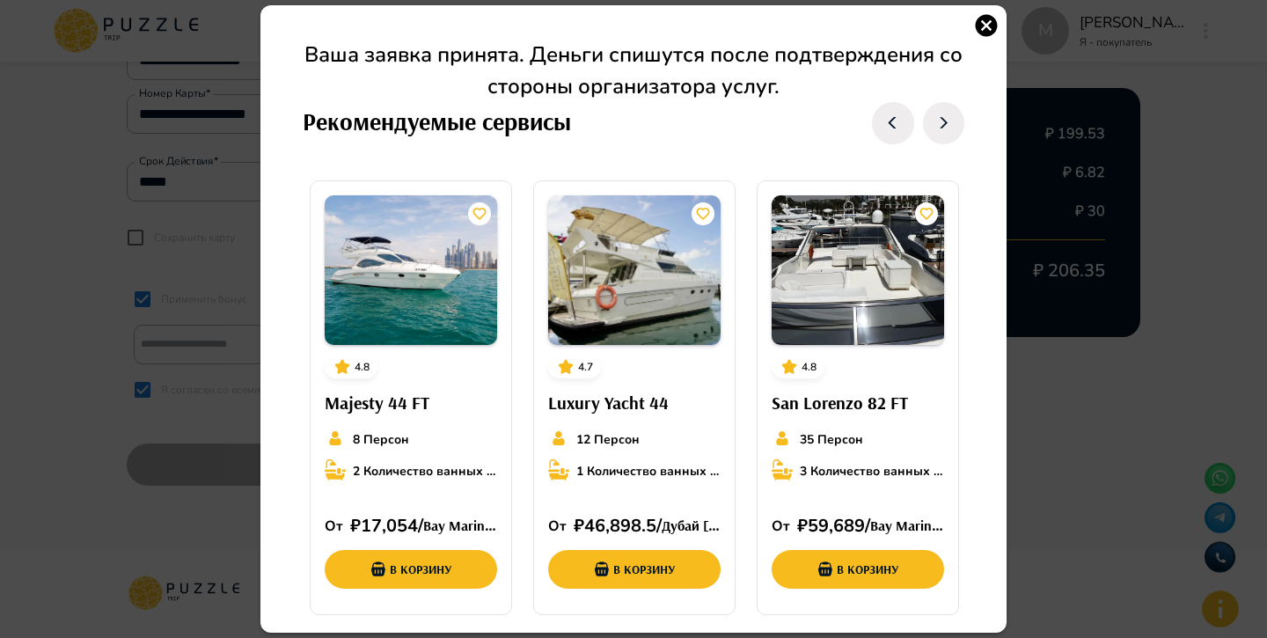
click at [990, 29] on icon "button" at bounding box center [986, 25] width 26 height 26
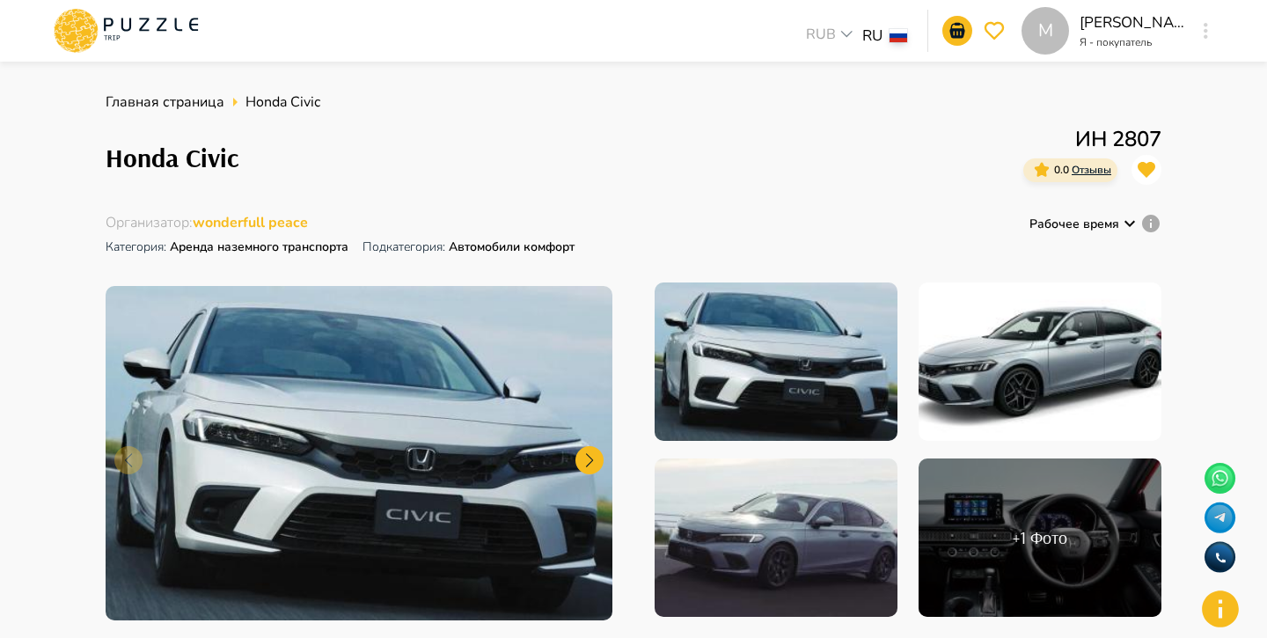
click at [1199, 30] on button "button" at bounding box center [1205, 30] width 13 height 25
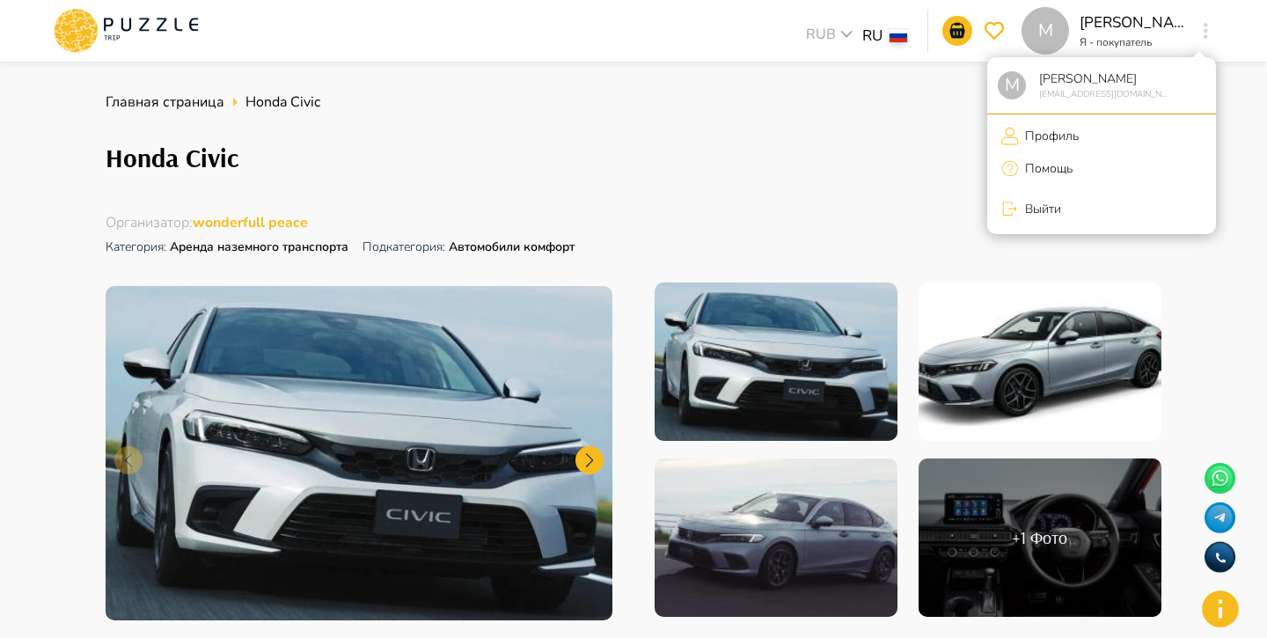
click at [1097, 136] on li "Профиль" at bounding box center [1101, 135] width 229 height 29
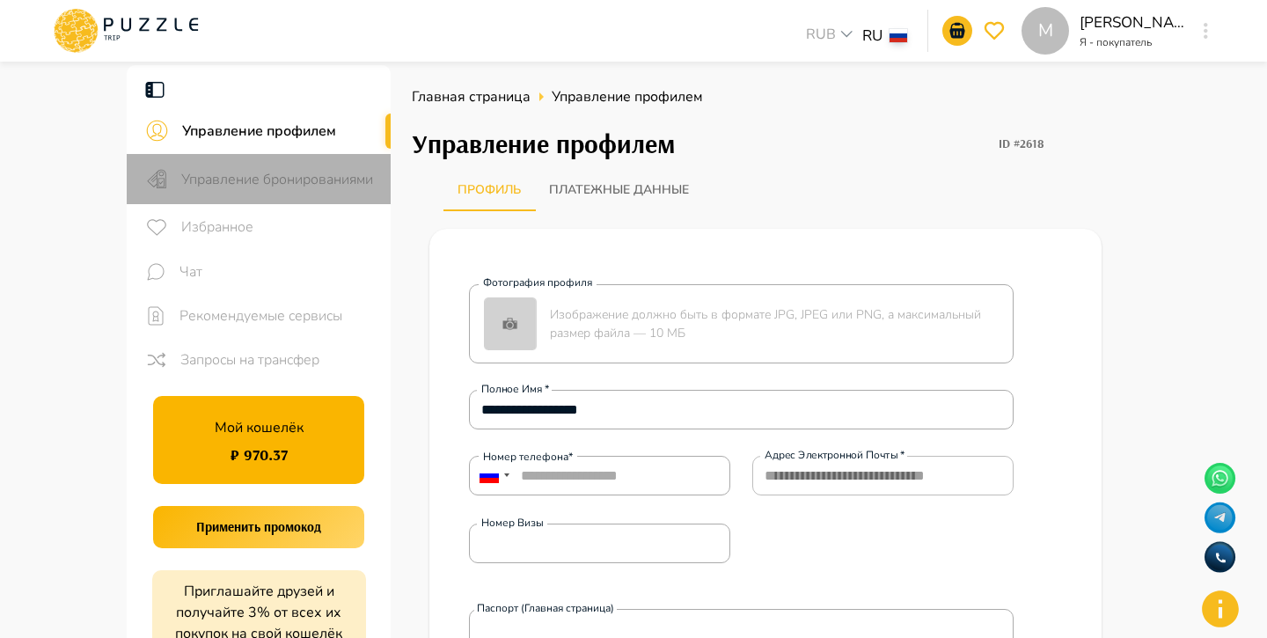
click at [333, 186] on span "Управление бронированиями" at bounding box center [278, 179] width 195 height 21
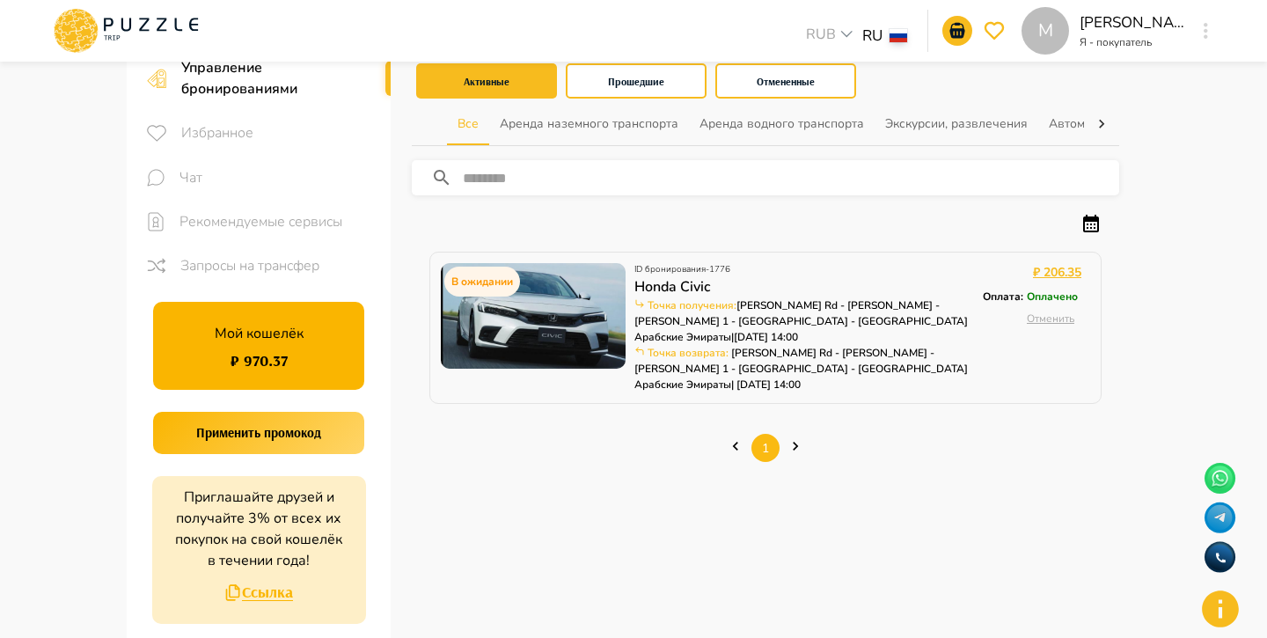
scroll to position [110, 0]
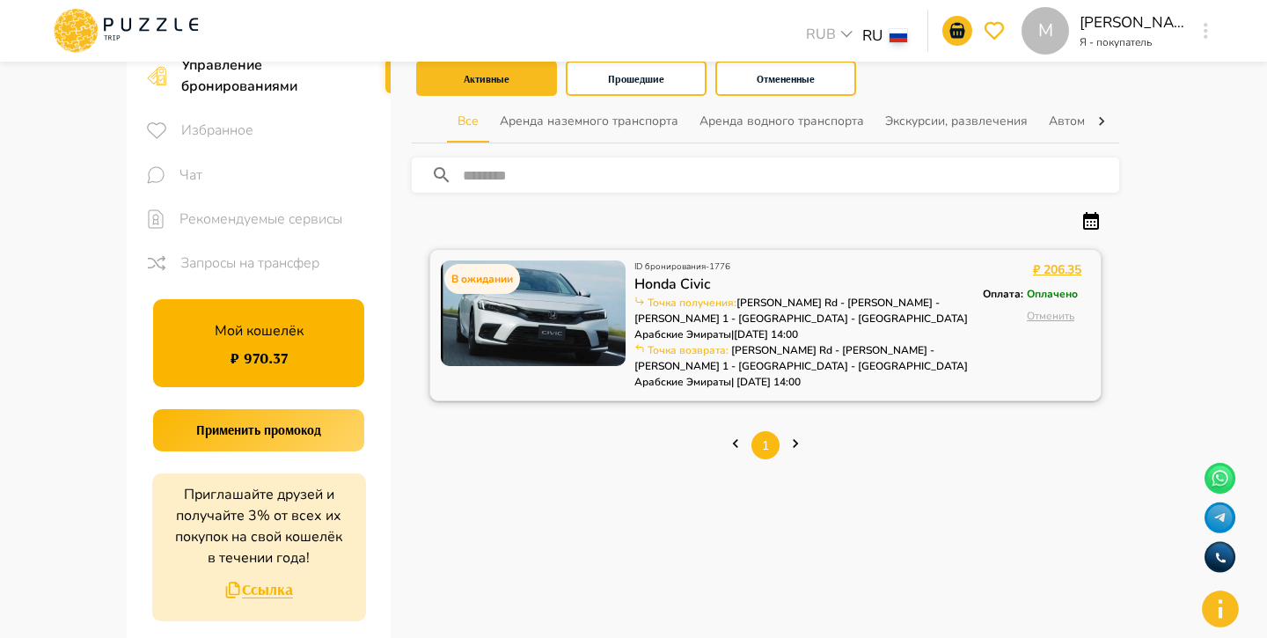
click at [602, 302] on img at bounding box center [533, 313] width 185 height 106
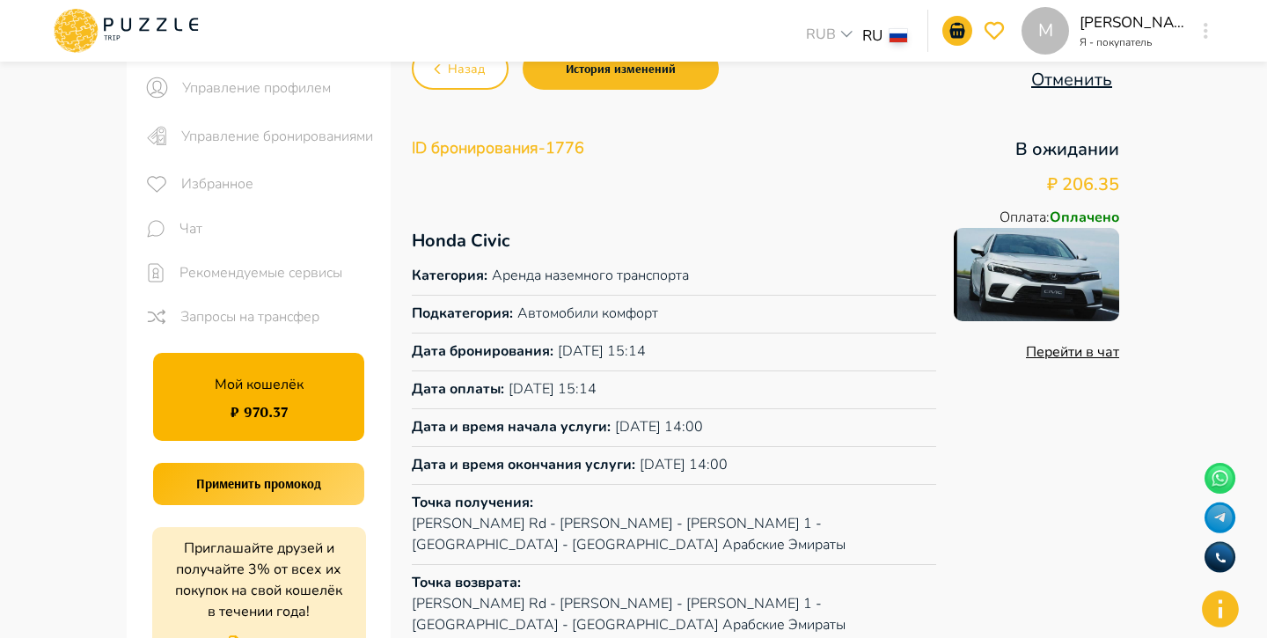
scroll to position [8, 0]
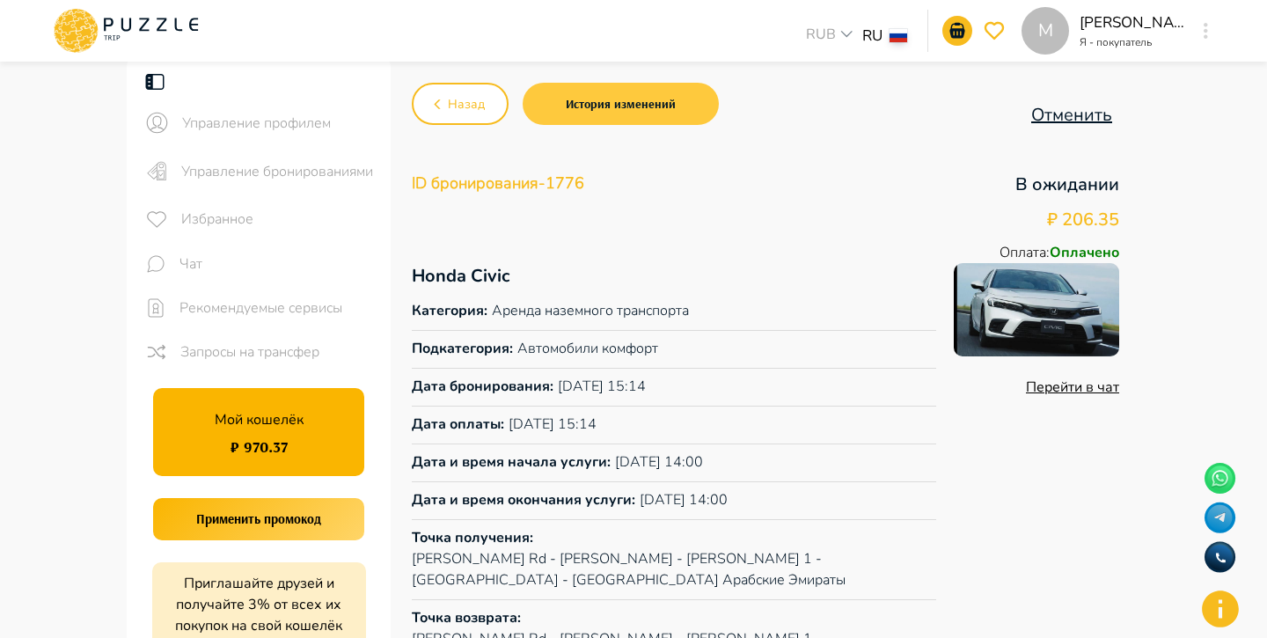
click at [586, 99] on button "История изменений" at bounding box center [621, 104] width 196 height 42
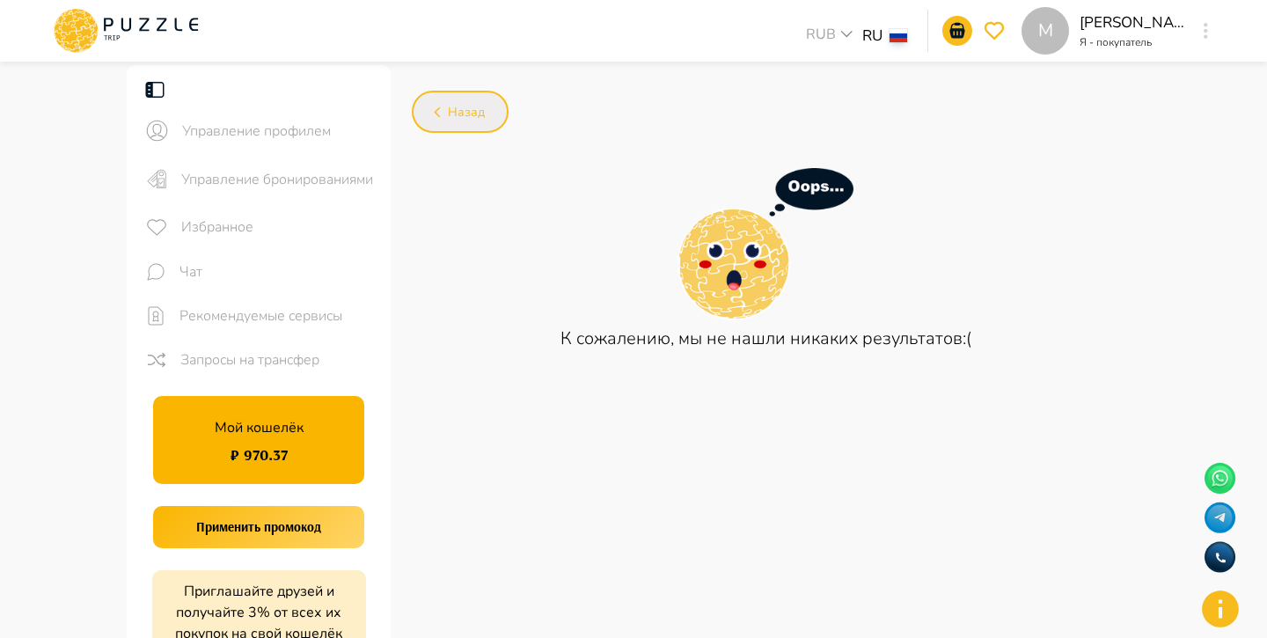
click at [473, 125] on button "Назад" at bounding box center [460, 112] width 97 height 42
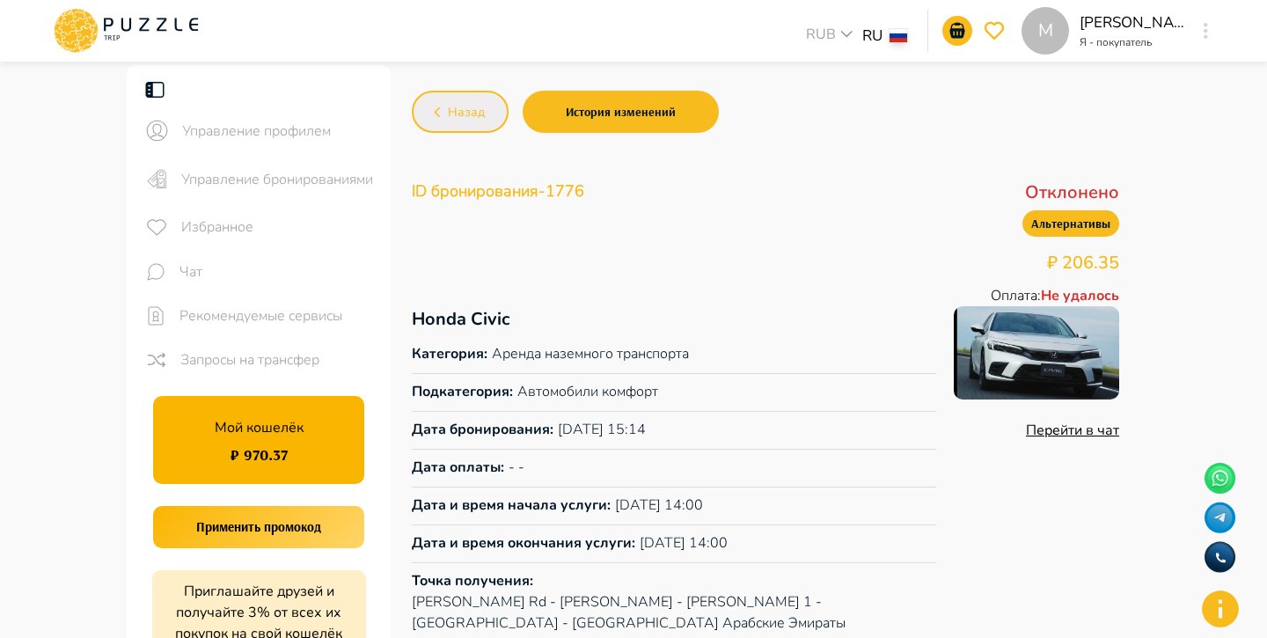
click at [468, 99] on button "Назад" at bounding box center [460, 112] width 97 height 42
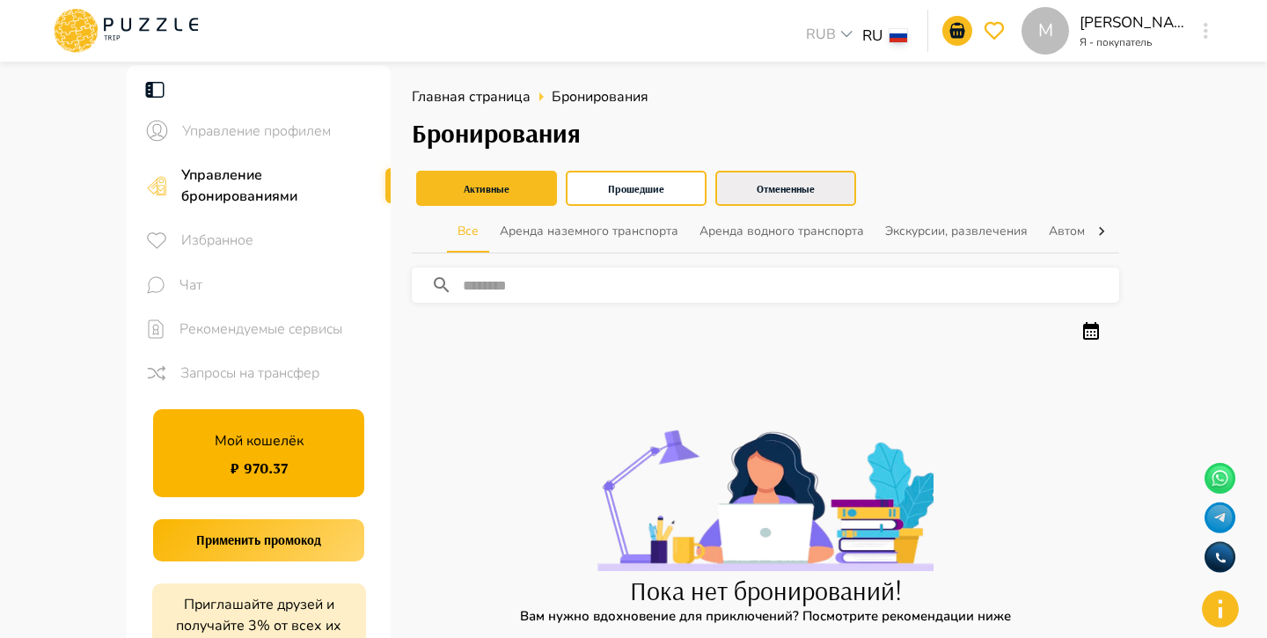
click at [772, 190] on button "Отмененные" at bounding box center [785, 188] width 141 height 35
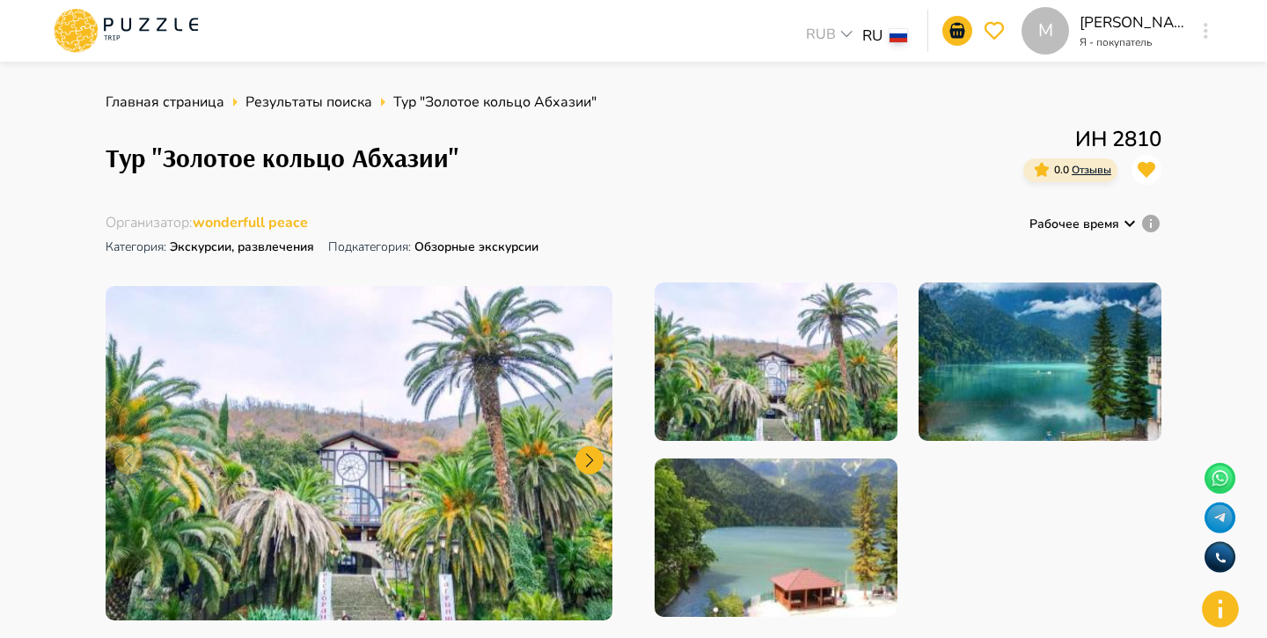
scroll to position [304, 0]
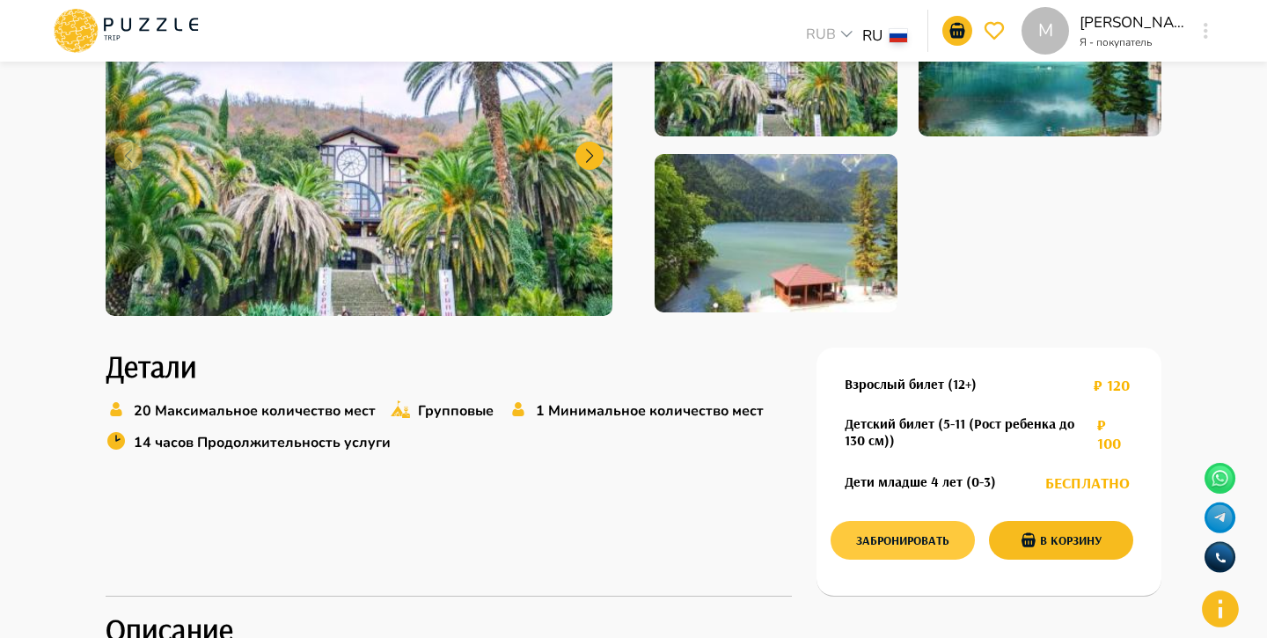
click at [883, 551] on button "Забронировать" at bounding box center [902, 540] width 144 height 39
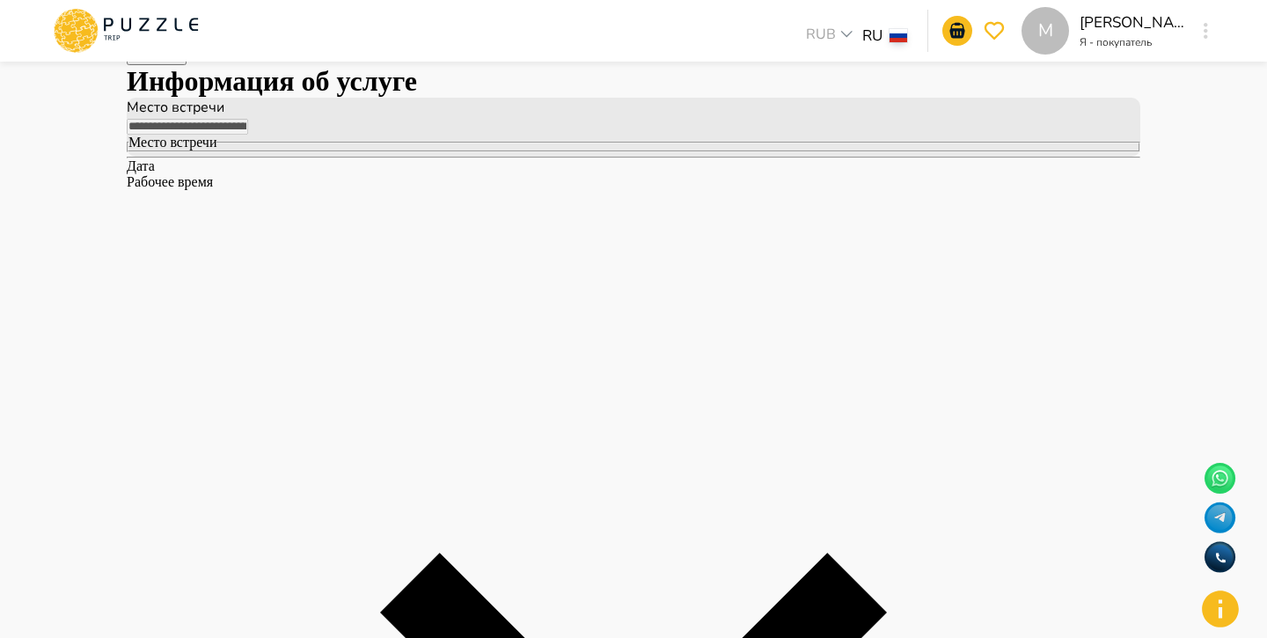
scroll to position [55, 0]
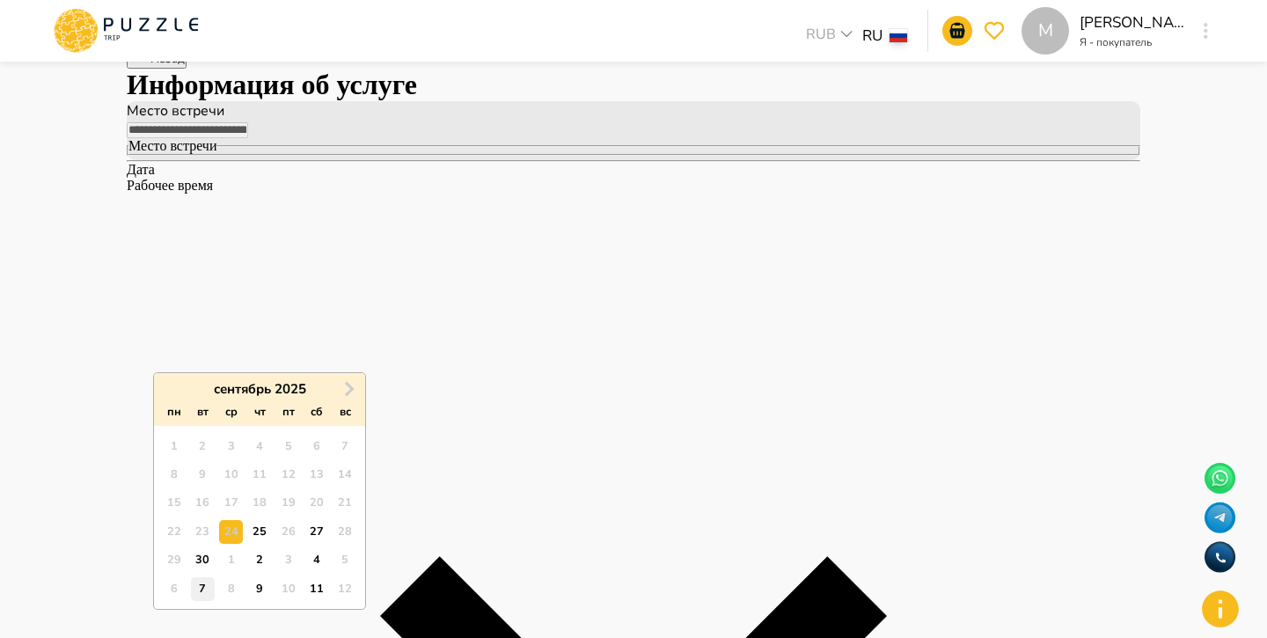
click at [203, 584] on div "7" at bounding box center [203, 589] width 24 height 24
type input "**********"
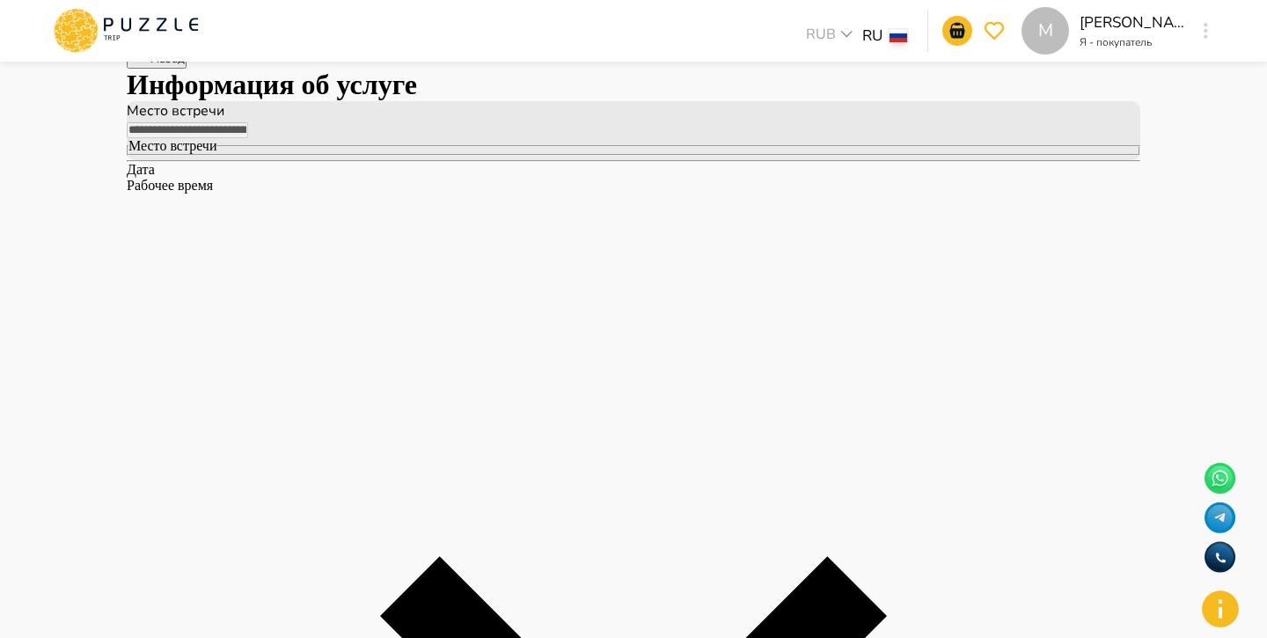
type input "*****"
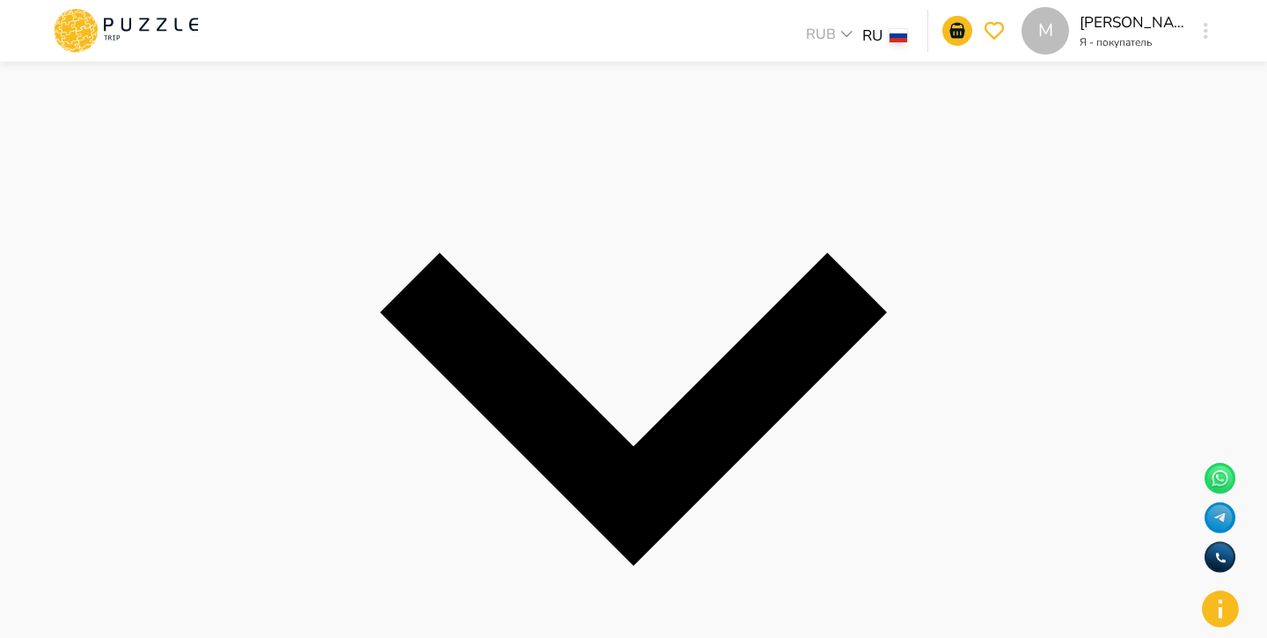
scroll to position [394, 0]
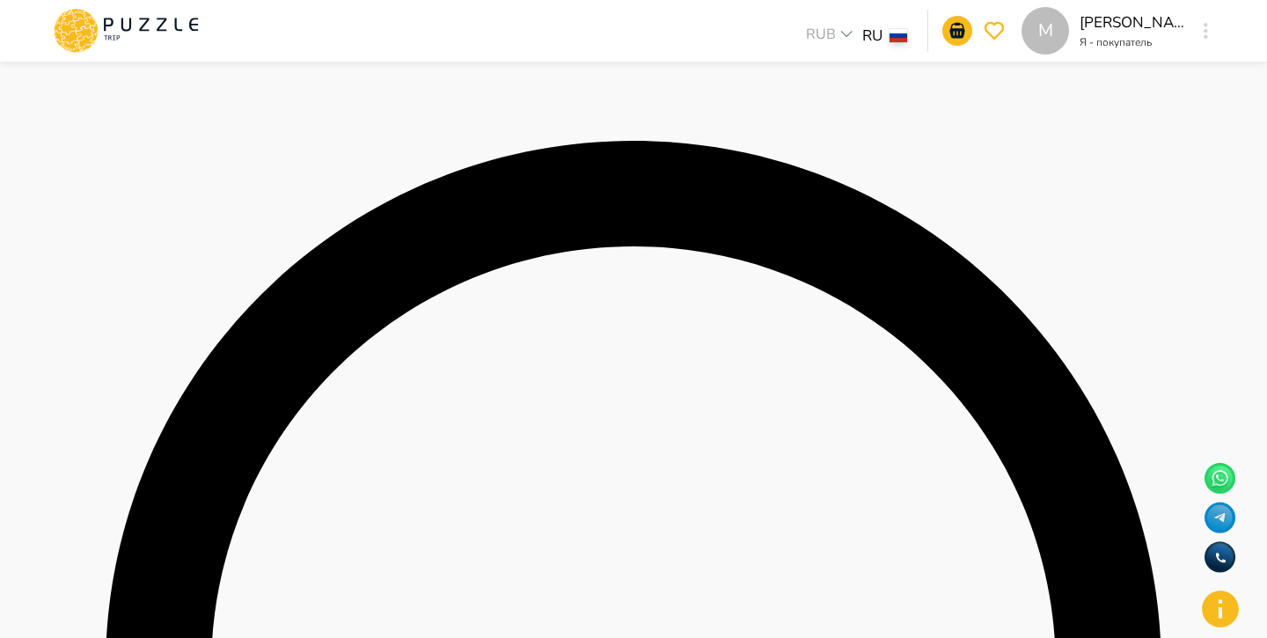
scroll to position [177, 0]
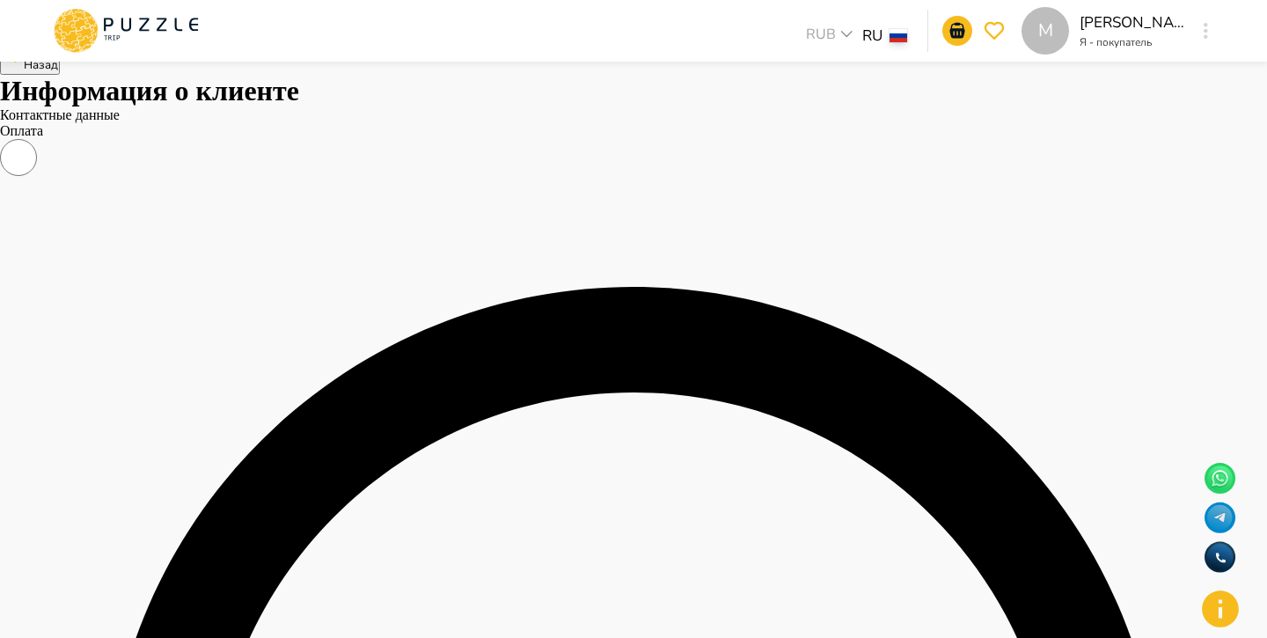
scroll to position [0, 0]
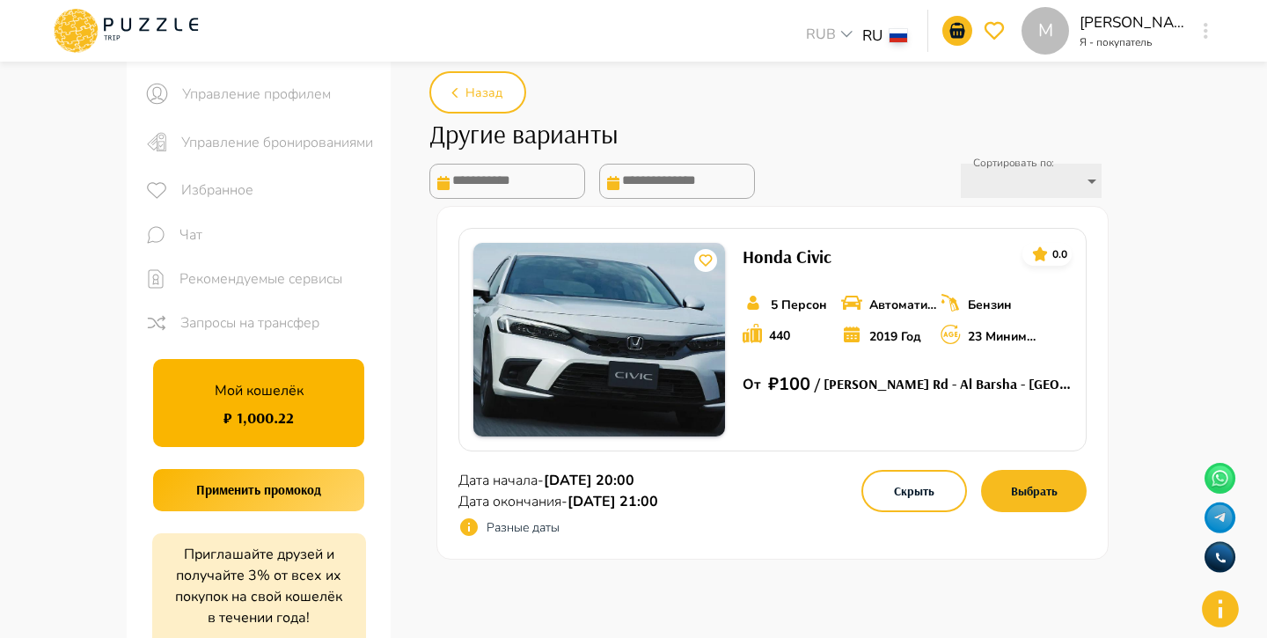
scroll to position [26, 0]
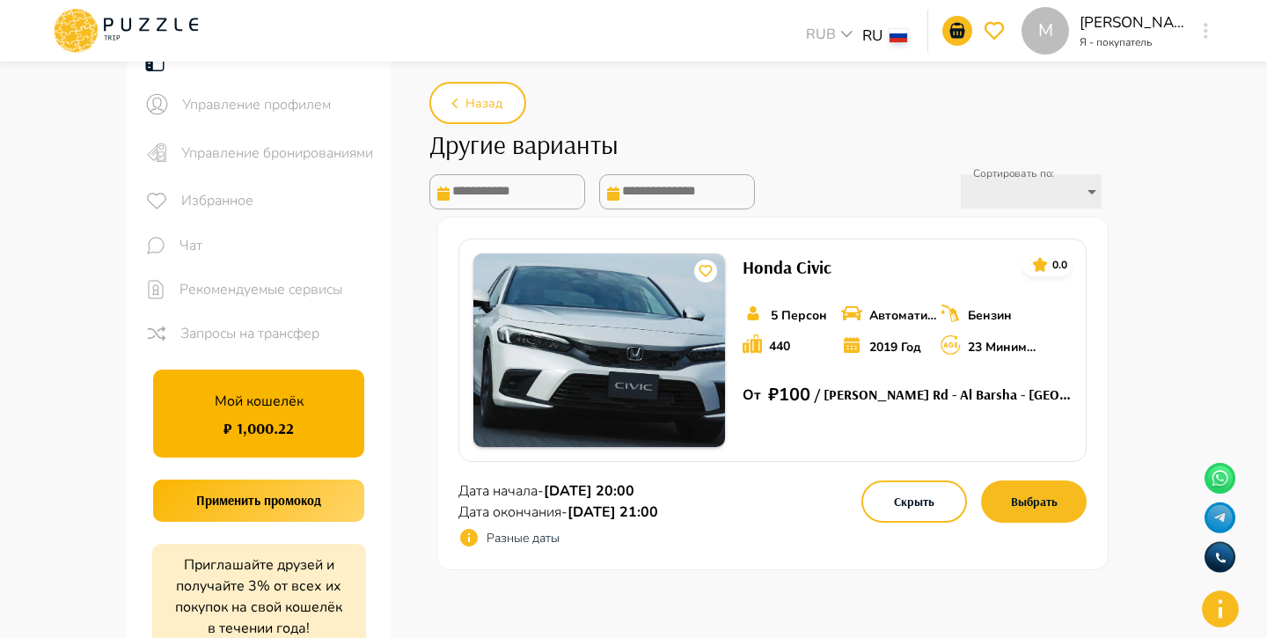
click at [472, 541] on icon at bounding box center [469, 538] width 18 height 18
click at [500, 541] on p "Разные даты" at bounding box center [522, 538] width 73 height 18
click at [470, 540] on icon at bounding box center [469, 538] width 18 height 18
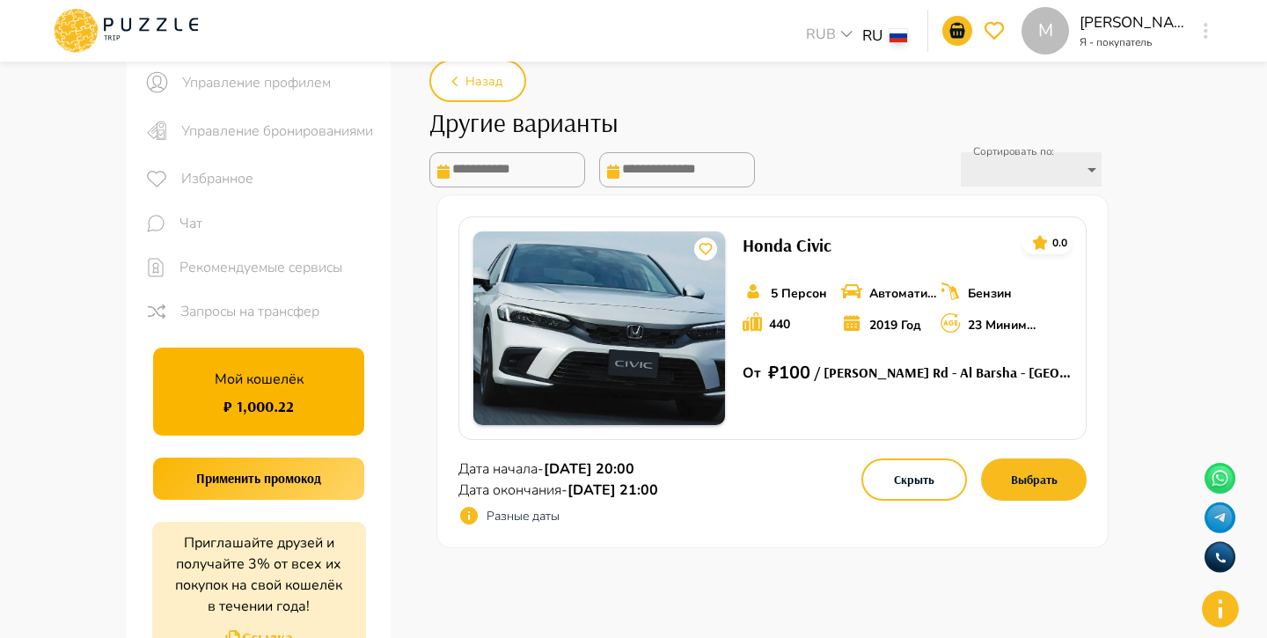
scroll to position [48, 0]
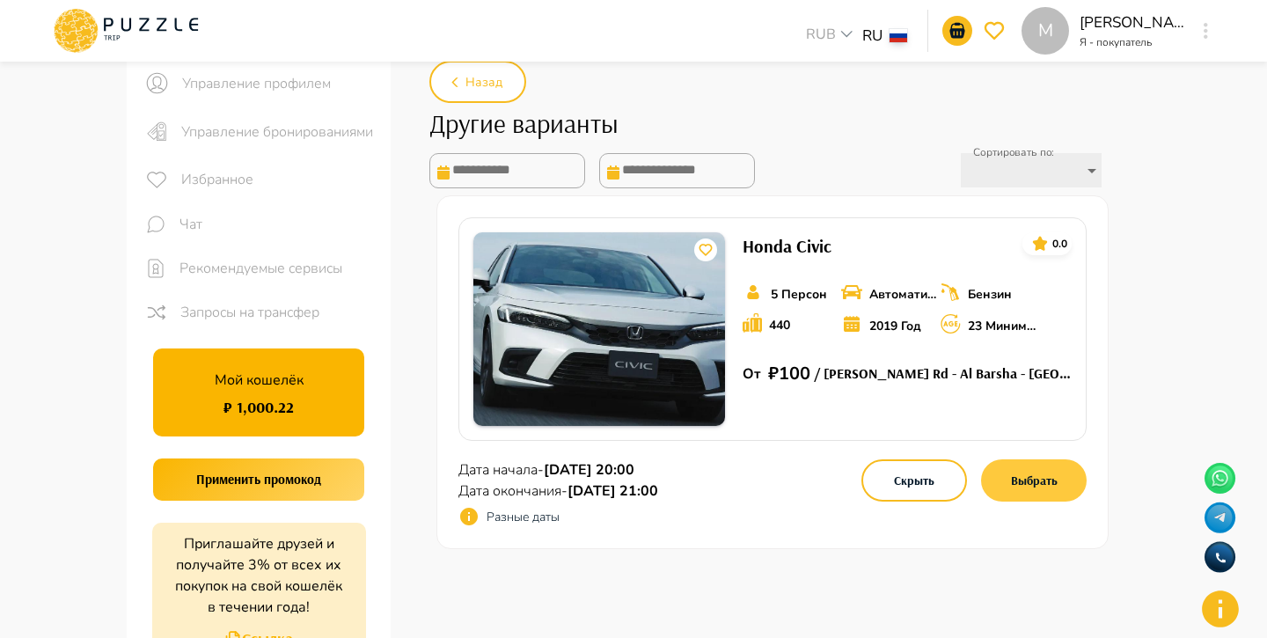
click at [1025, 483] on button "Выбрать" at bounding box center [1034, 480] width 106 height 42
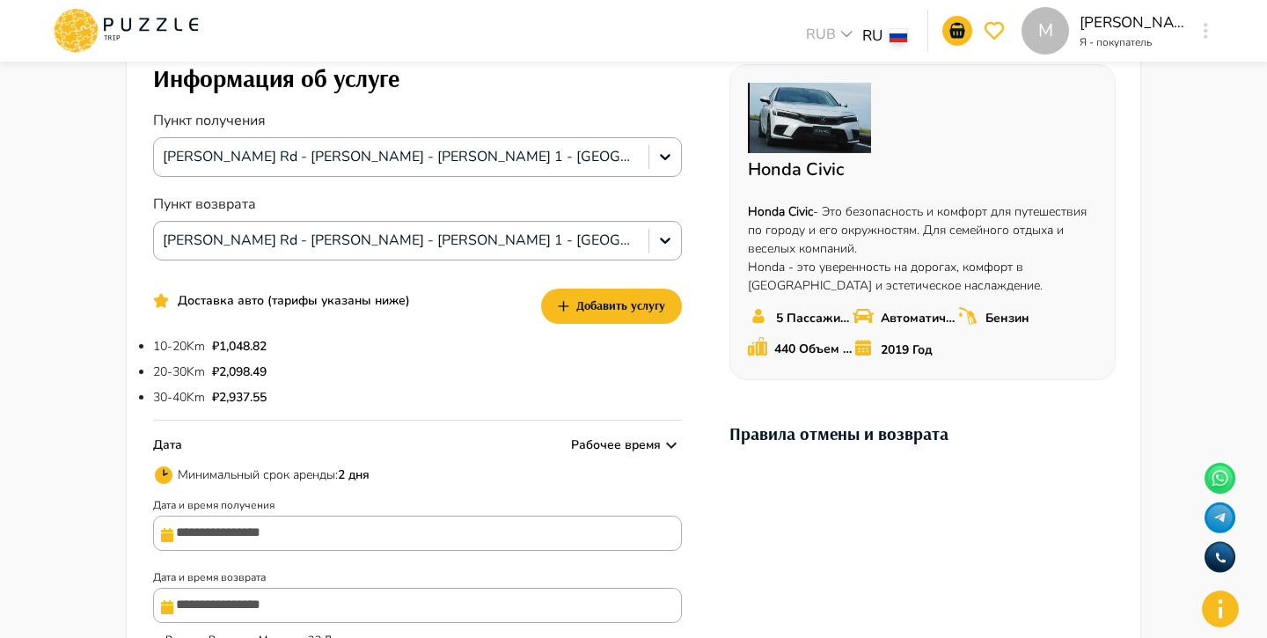
scroll to position [121, 0]
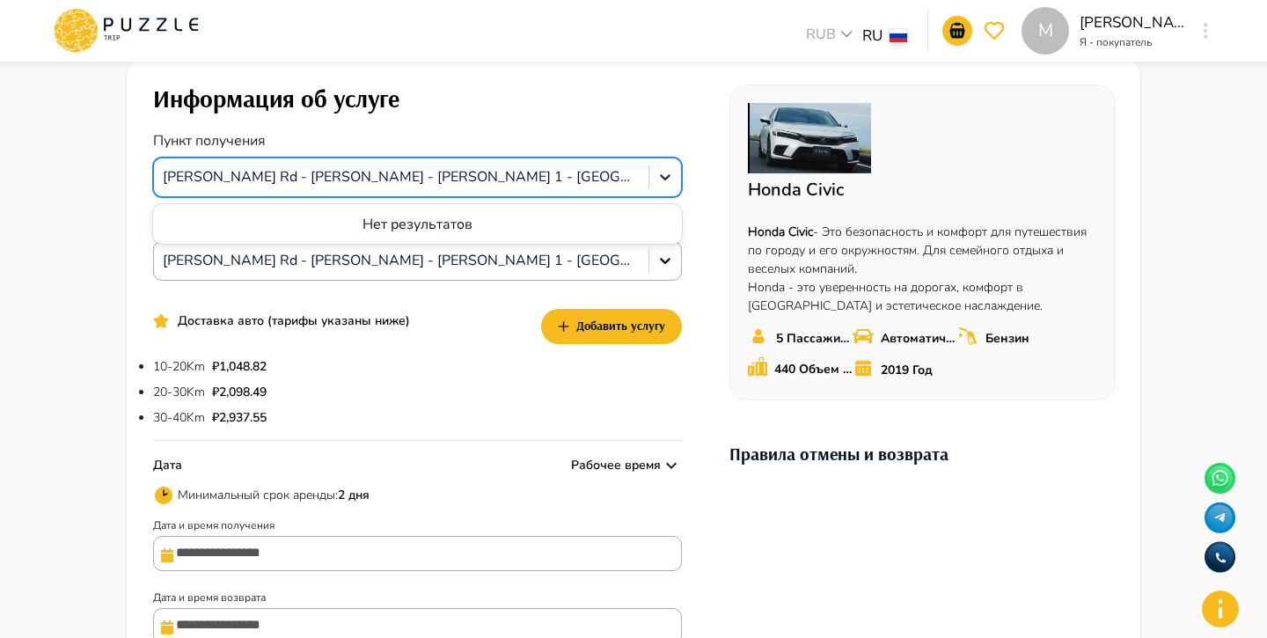
click at [672, 179] on icon at bounding box center [665, 177] width 18 height 18
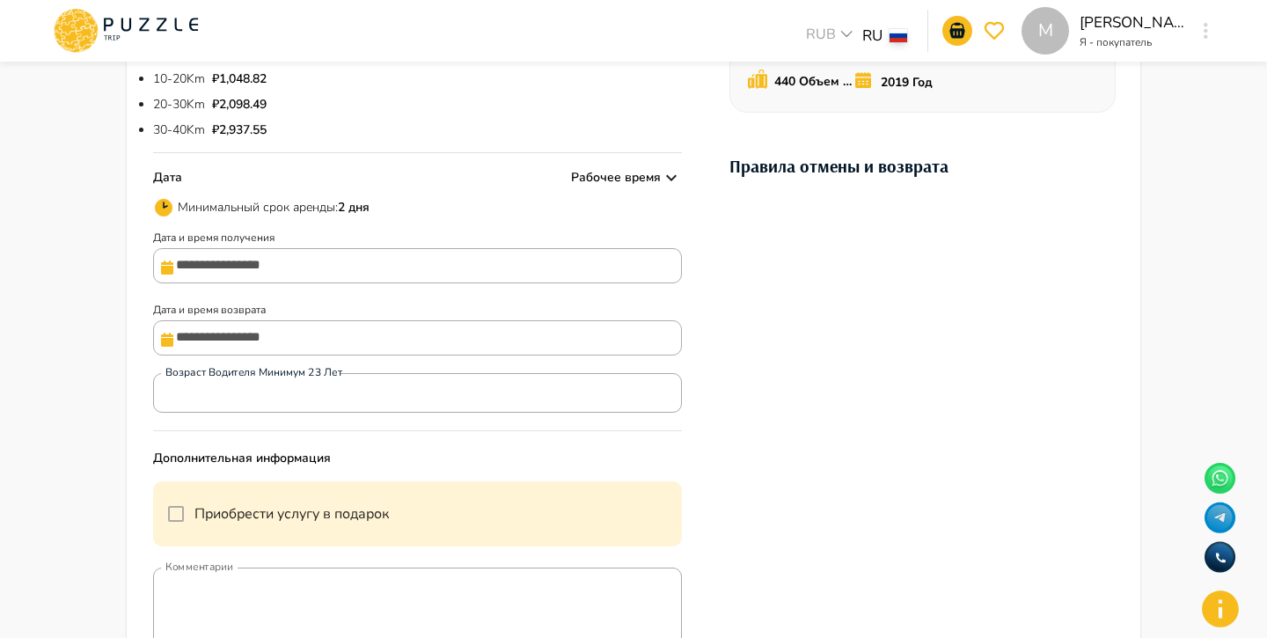
scroll to position [991, 0]
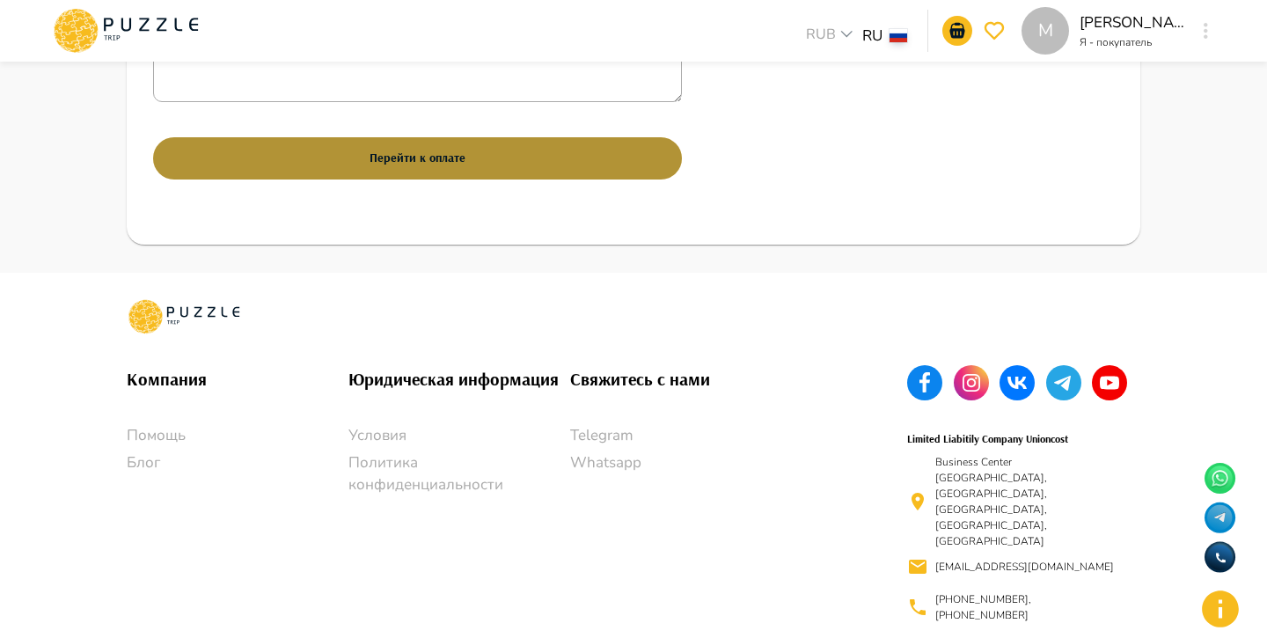
click at [481, 172] on button "Перейти к оплате" at bounding box center [417, 158] width 529 height 42
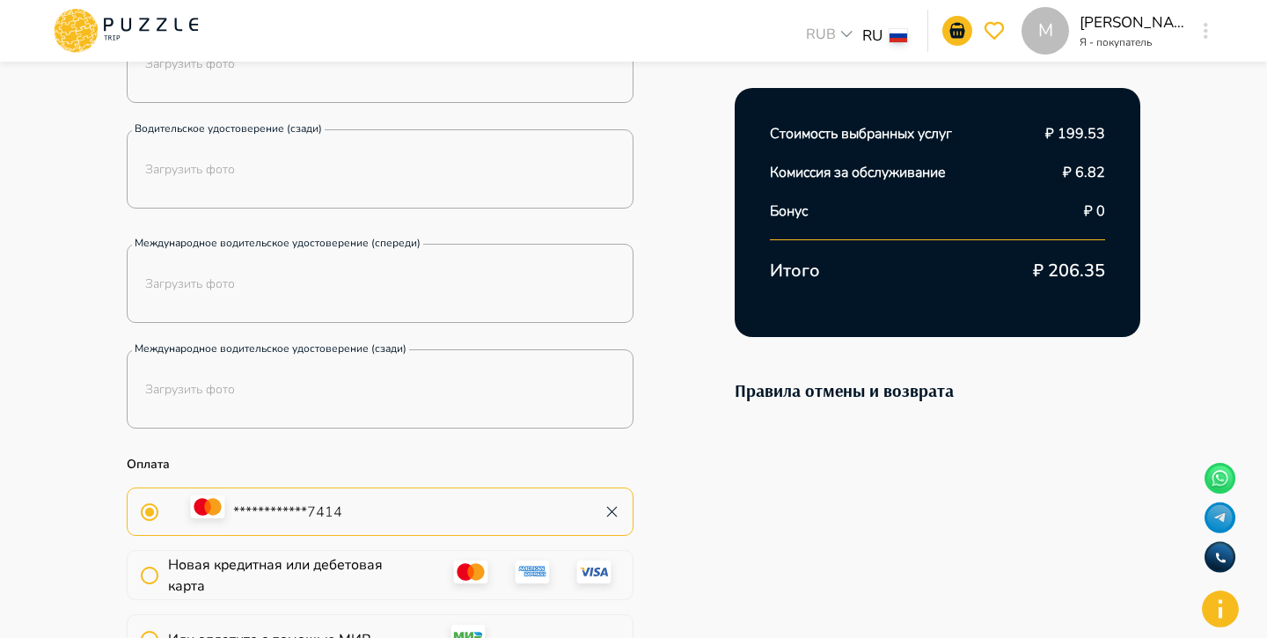
scroll to position [325, 0]
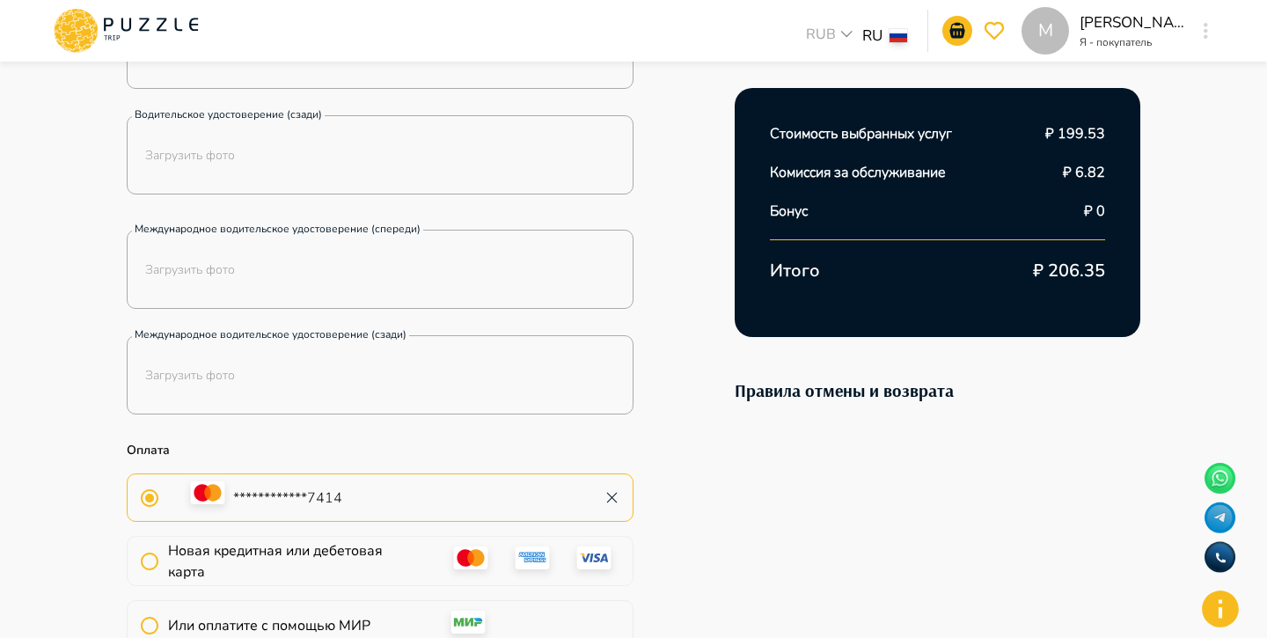
click at [1203, 26] on icon "button" at bounding box center [1205, 31] width 4 height 16
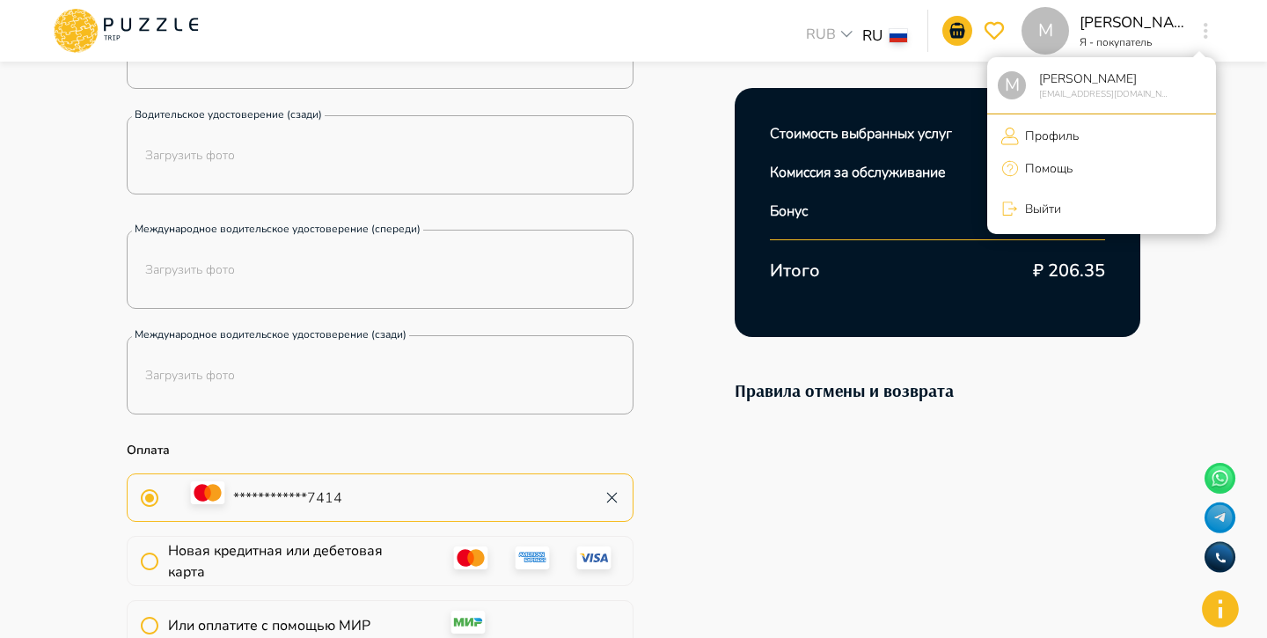
click at [1058, 137] on p "Профиль" at bounding box center [1049, 136] width 60 height 18
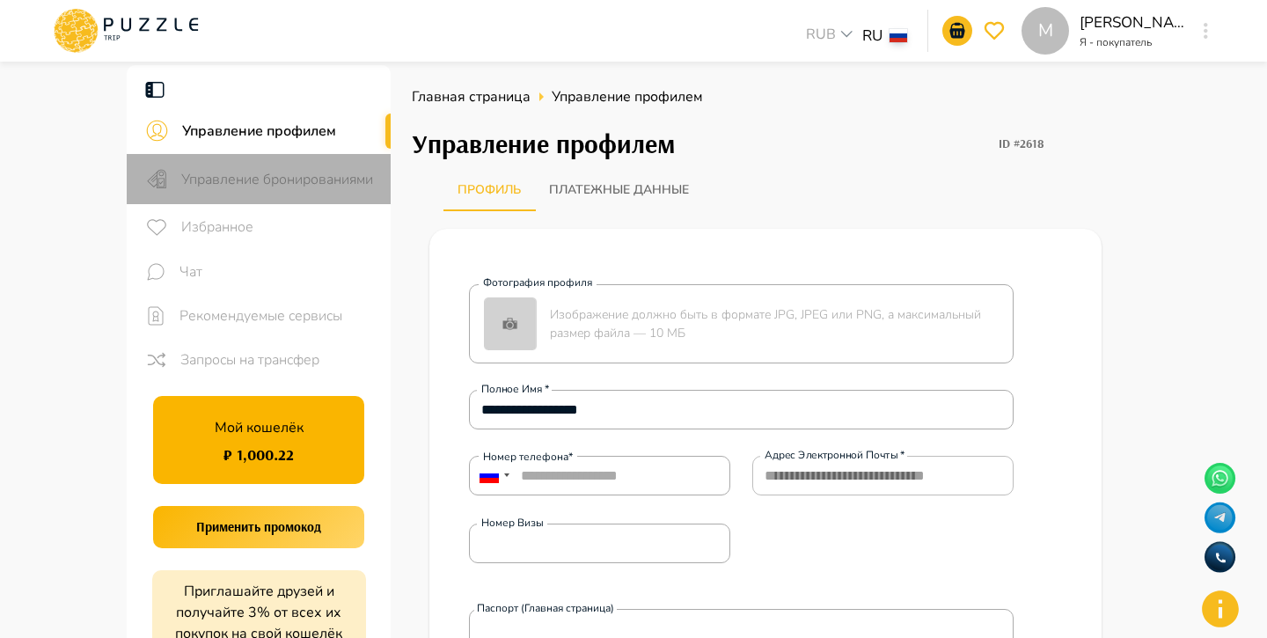
click at [268, 173] on span "Управление бронированиями" at bounding box center [278, 179] width 195 height 21
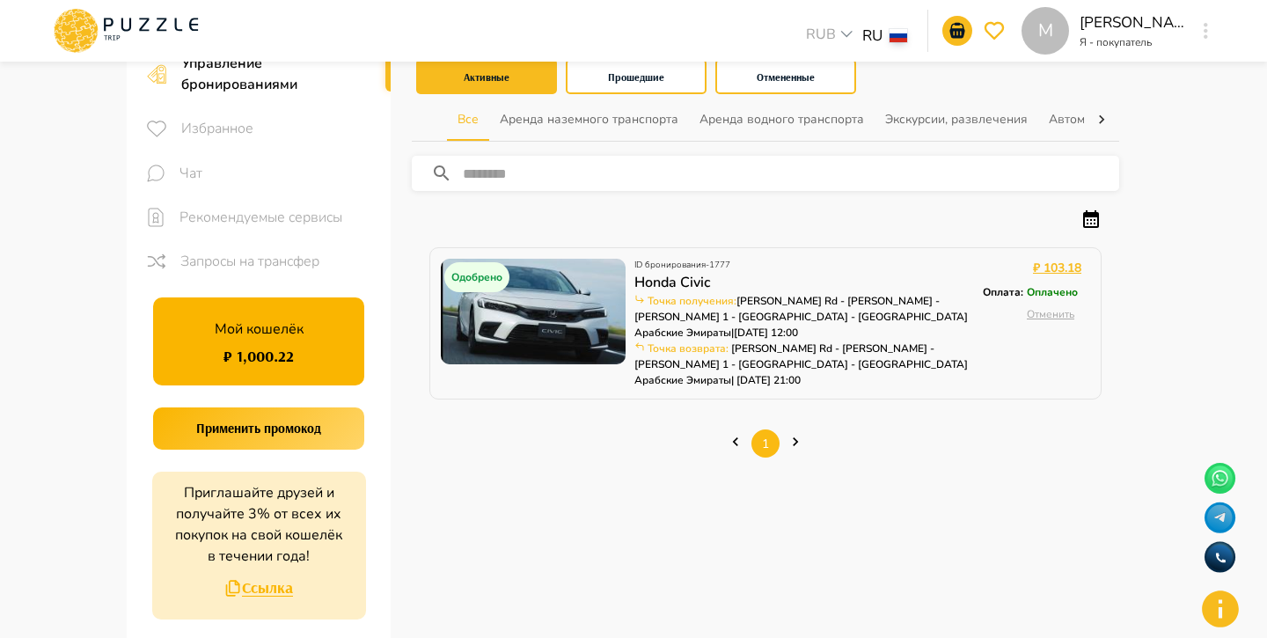
scroll to position [117, 0]
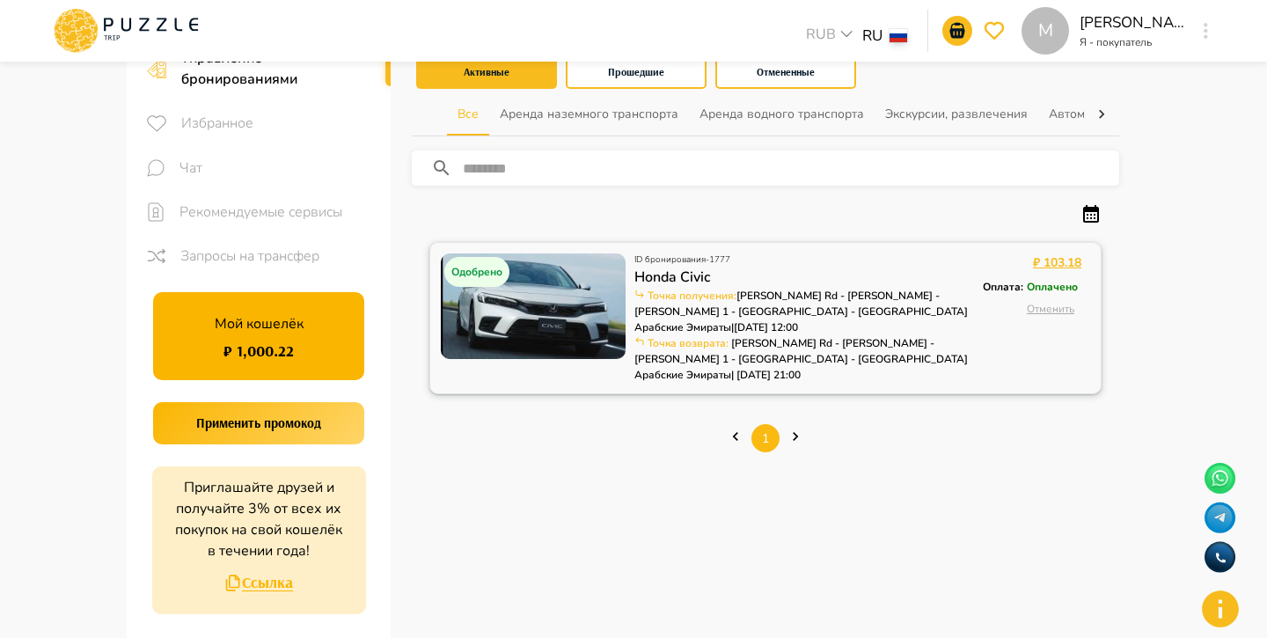
click at [578, 322] on img at bounding box center [533, 306] width 185 height 106
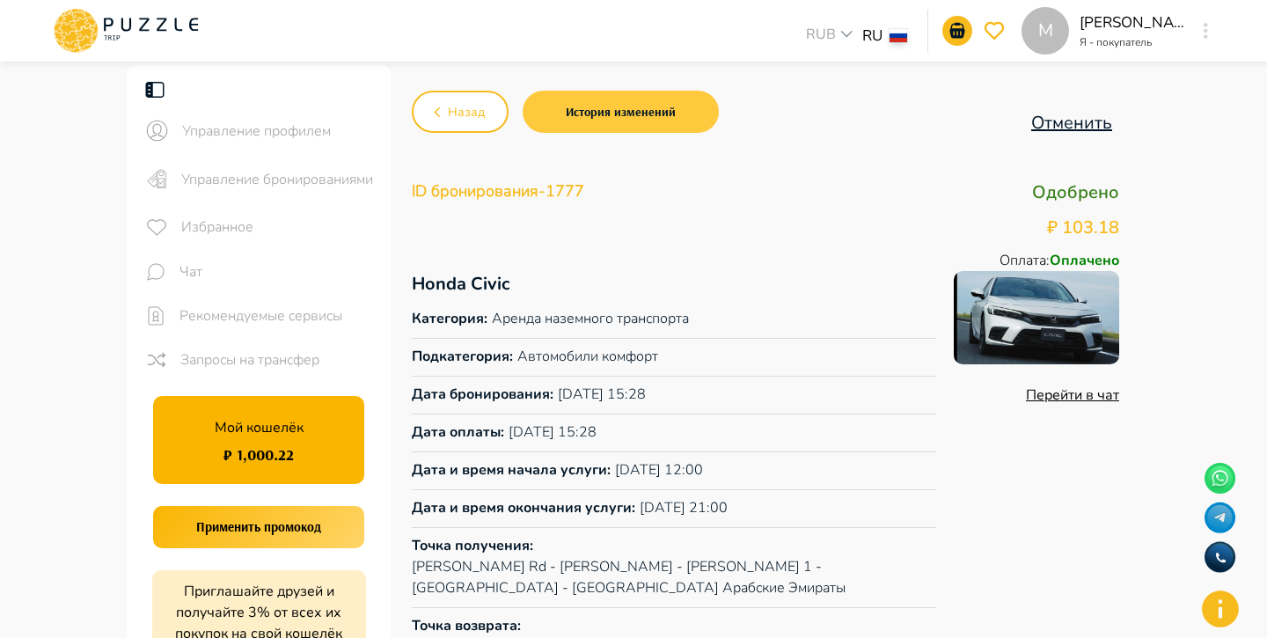
click at [673, 108] on button "История изменений" at bounding box center [621, 112] width 196 height 42
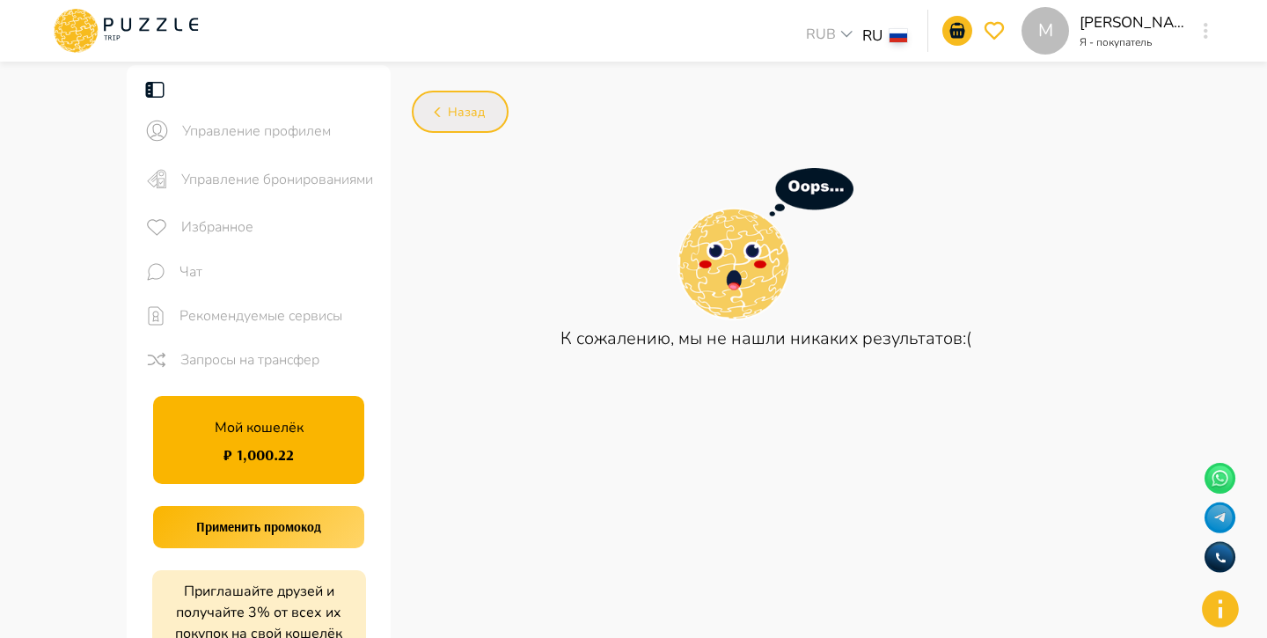
click at [451, 100] on button "Назад" at bounding box center [460, 112] width 97 height 42
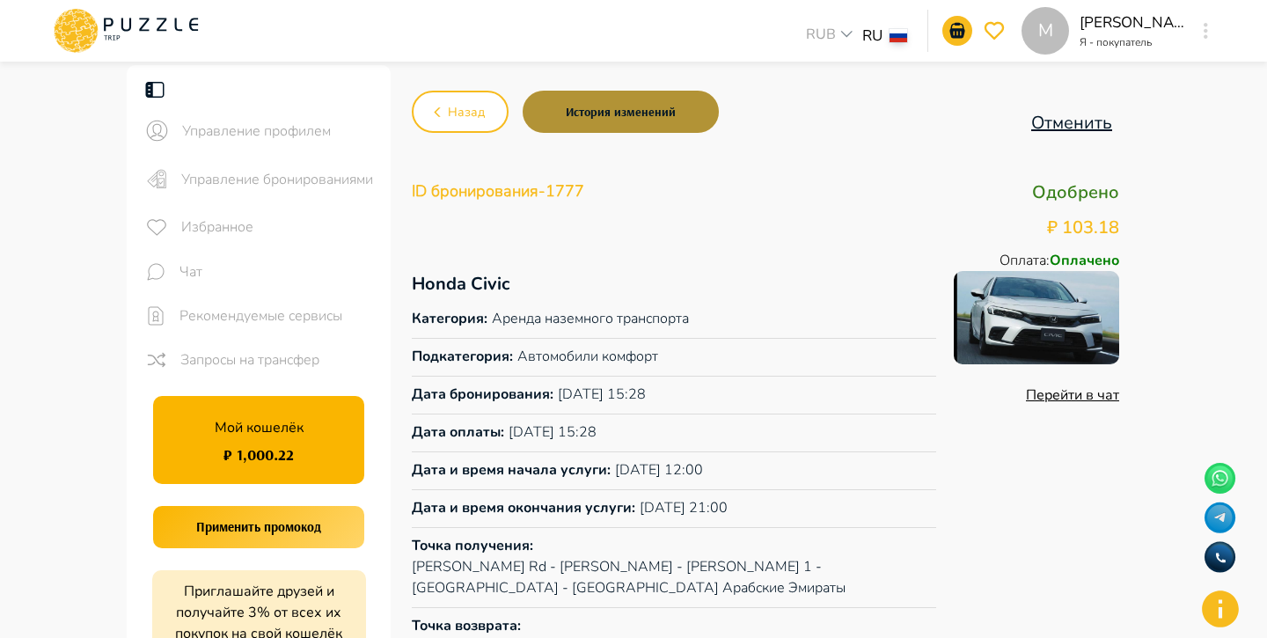
click at [593, 118] on button "История изменений" at bounding box center [621, 112] width 196 height 42
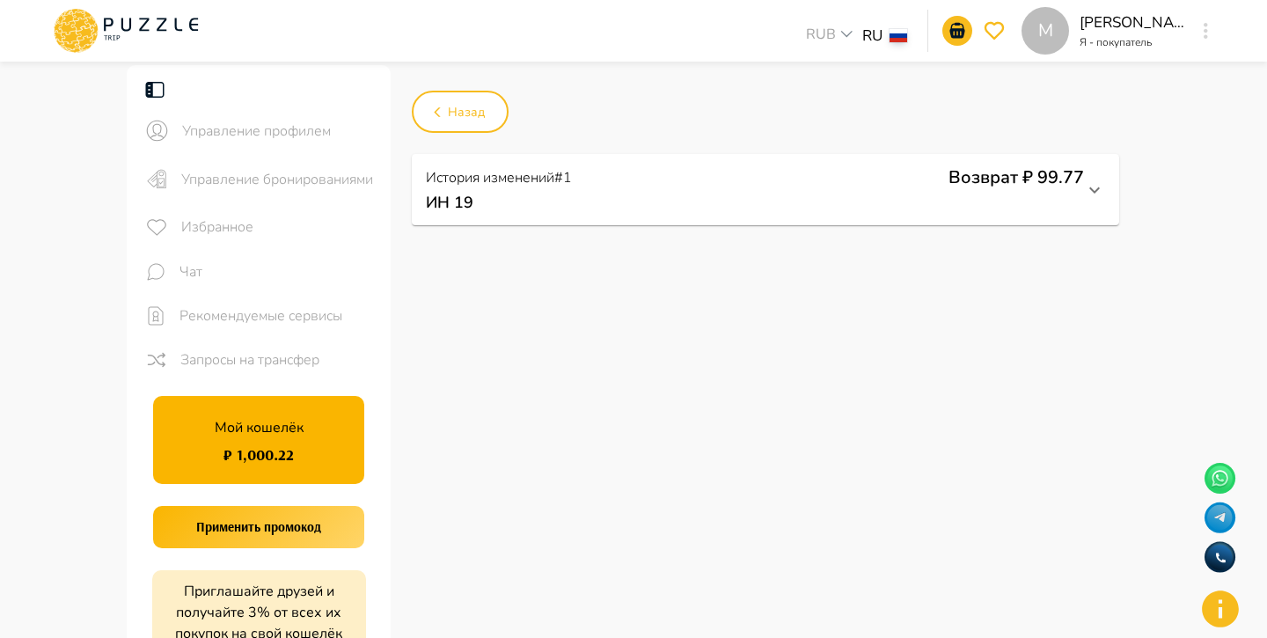
click at [960, 179] on p "Возврат ₽ 99.77" at bounding box center [1015, 177] width 135 height 26
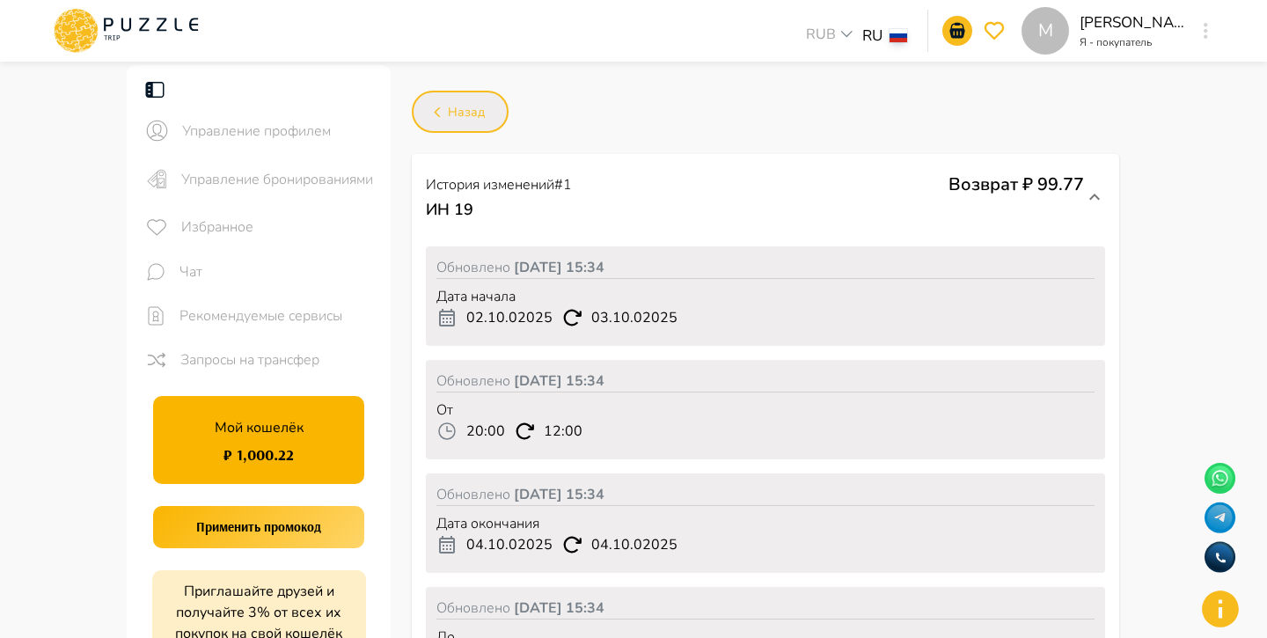
click at [480, 119] on span "Назад" at bounding box center [466, 113] width 37 height 22
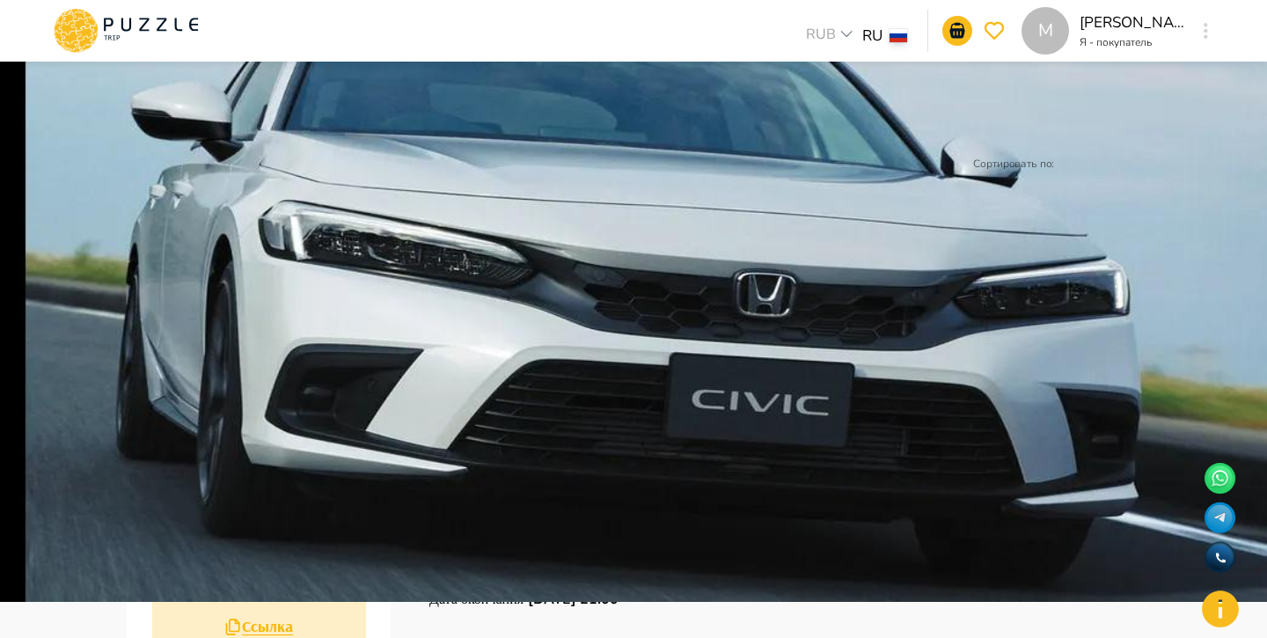
scroll to position [2, 0]
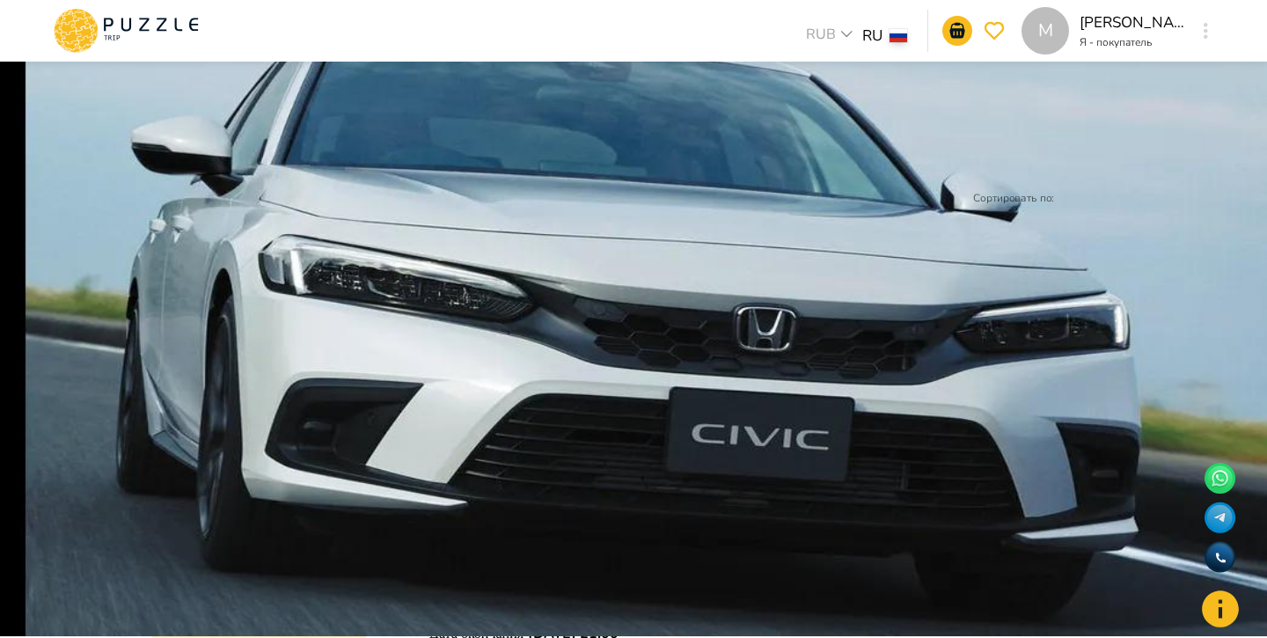
click at [1012, 616] on button "Выбрать" at bounding box center [986, 624] width 51 height 17
click at [504, 135] on button "Назад" at bounding box center [477, 127] width 97 height 42
click at [504, 134] on button "Назад" at bounding box center [477, 127] width 97 height 42
click at [168, 23] on icon at bounding box center [126, 31] width 150 height 46
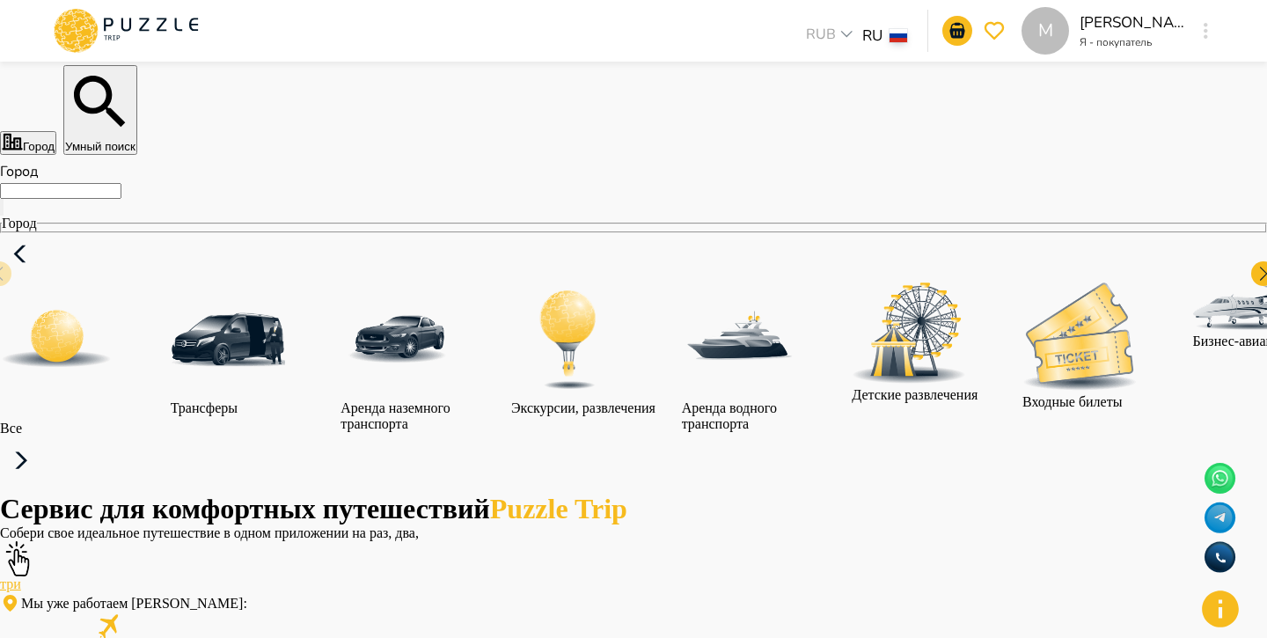
click at [1210, 26] on button "button" at bounding box center [1205, 30] width 13 height 25
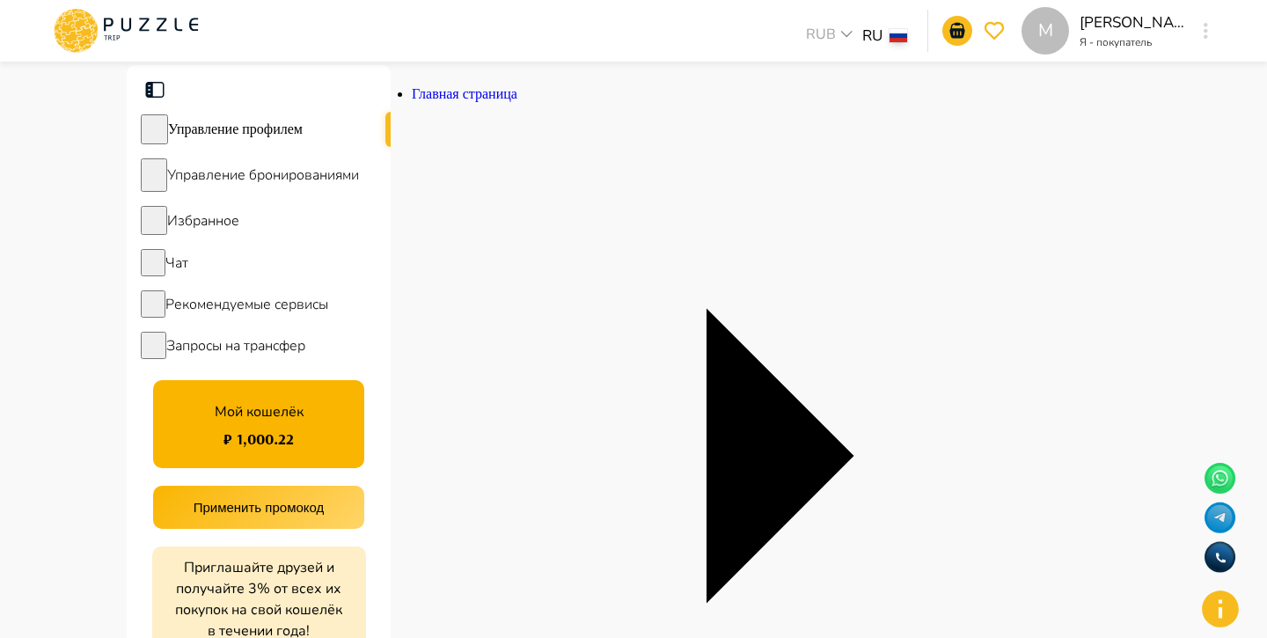
scroll to position [31, 0]
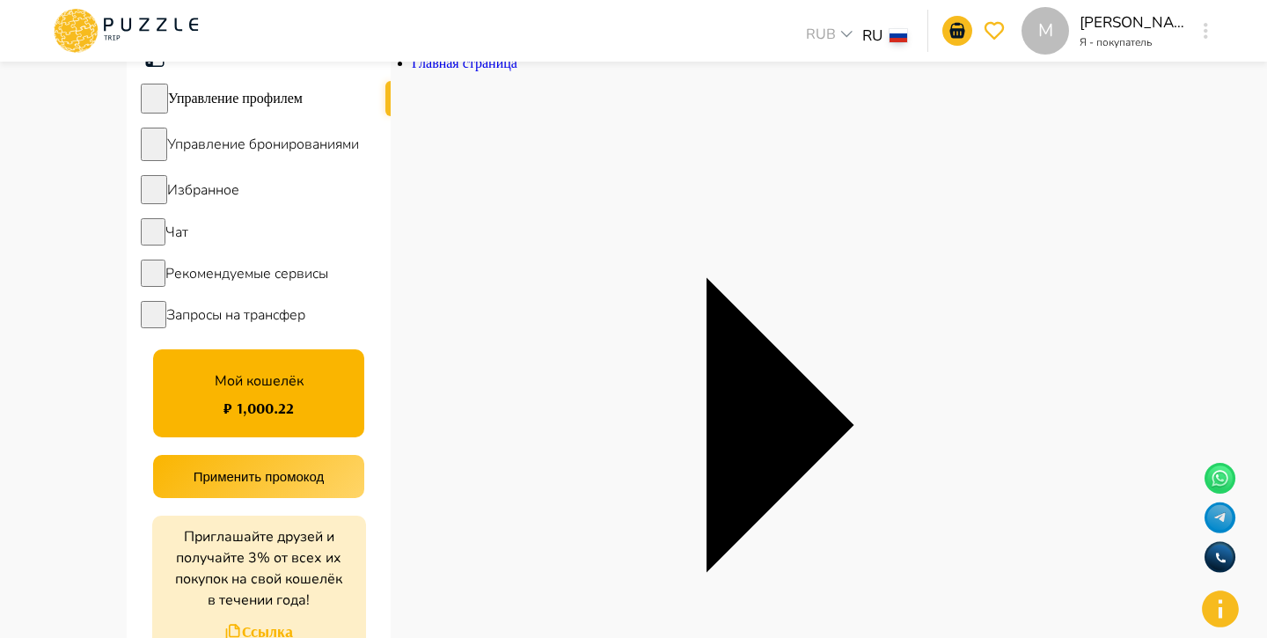
click at [319, 151] on span "Управление бронированиями" at bounding box center [263, 144] width 192 height 19
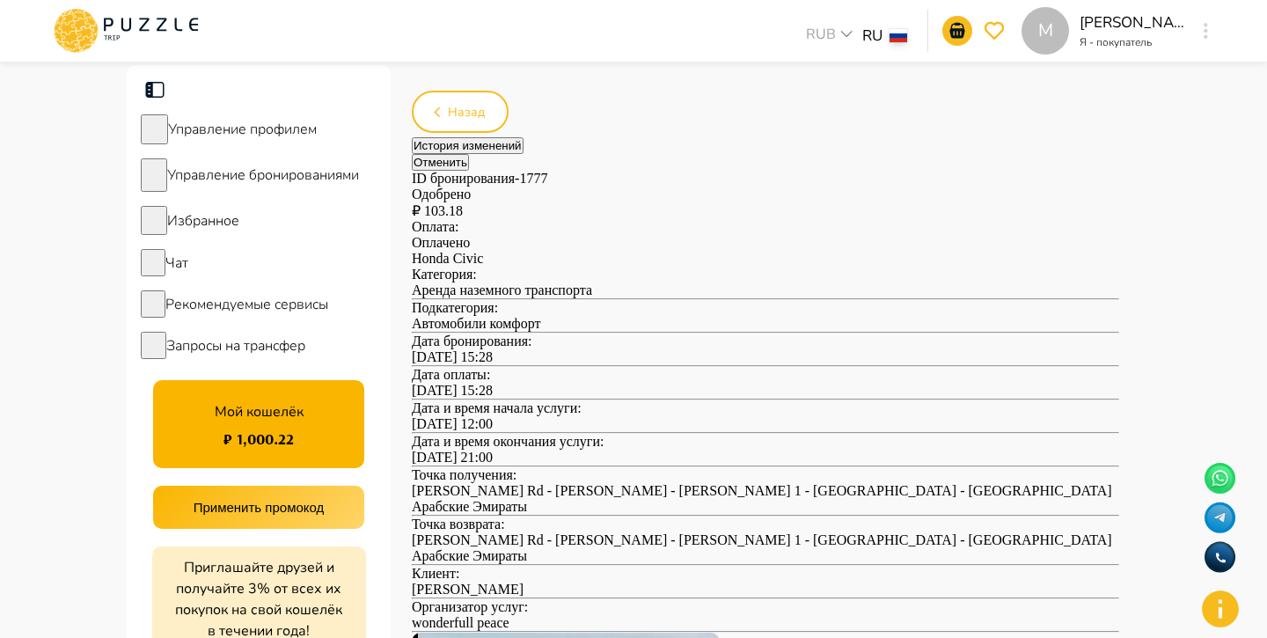
click at [523, 137] on button "История изменений" at bounding box center [468, 145] width 112 height 17
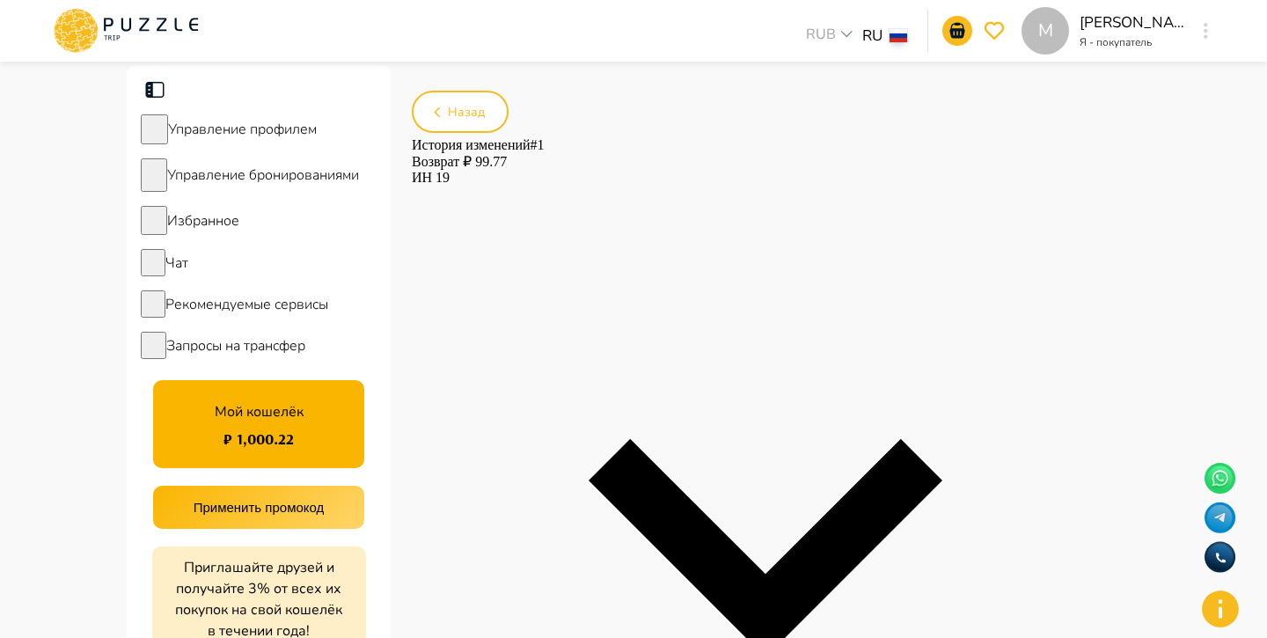
click at [700, 186] on p "ИН 19" at bounding box center [765, 178] width 707 height 16
